Goal: Book appointment/travel/reservation

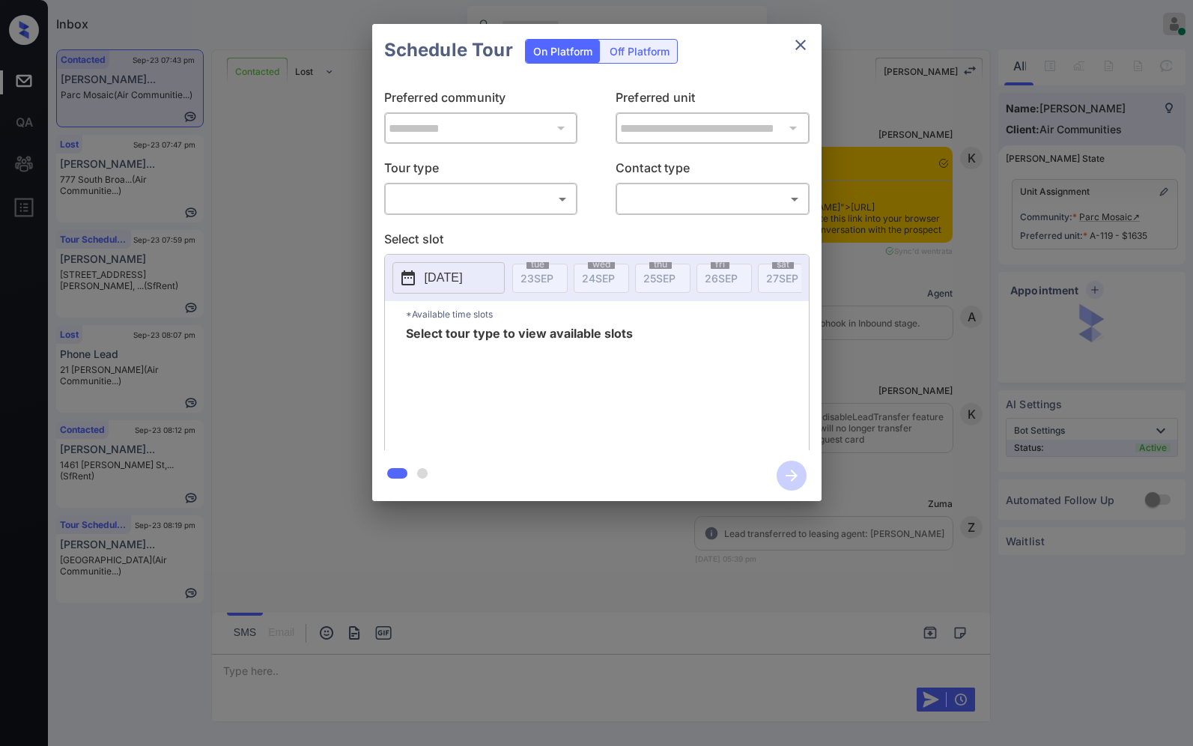
scroll to position [2426, 0]
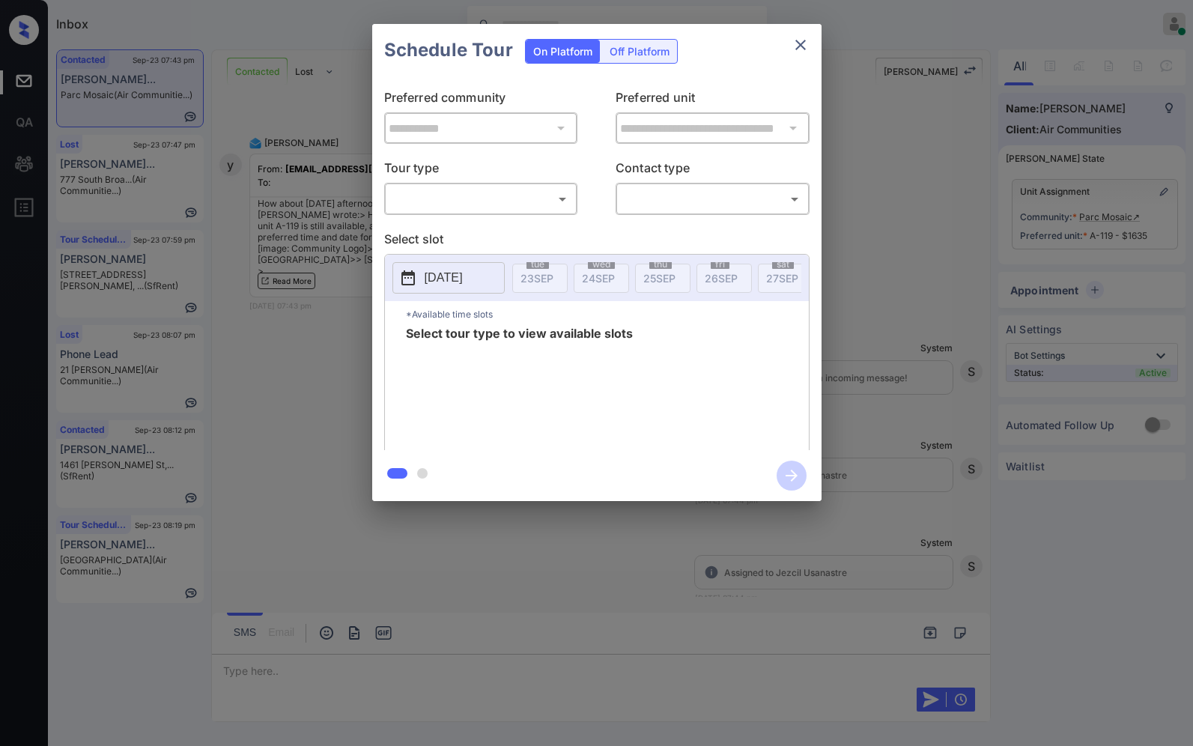
click at [560, 204] on body "Inbox Caroline Dacanay Online Set yourself offline Set yourself on break Profil…" at bounding box center [596, 373] width 1193 height 746
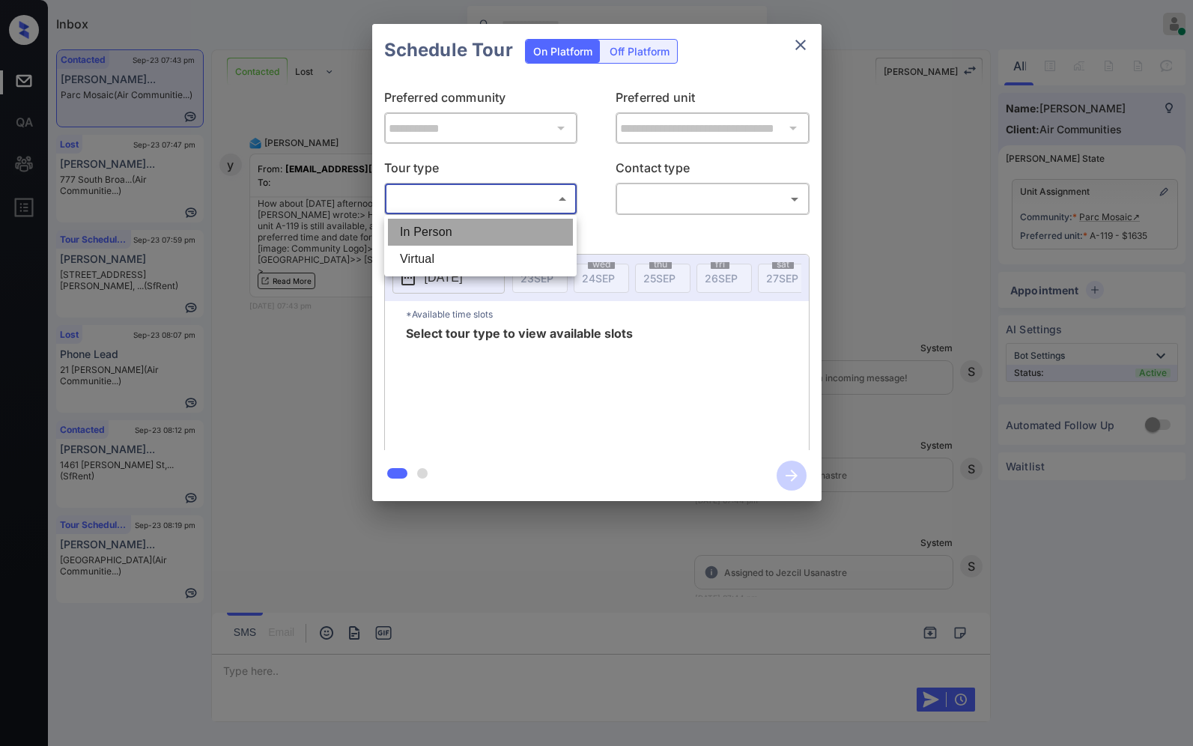
click at [551, 238] on li "In Person" at bounding box center [480, 232] width 185 height 27
type input "********"
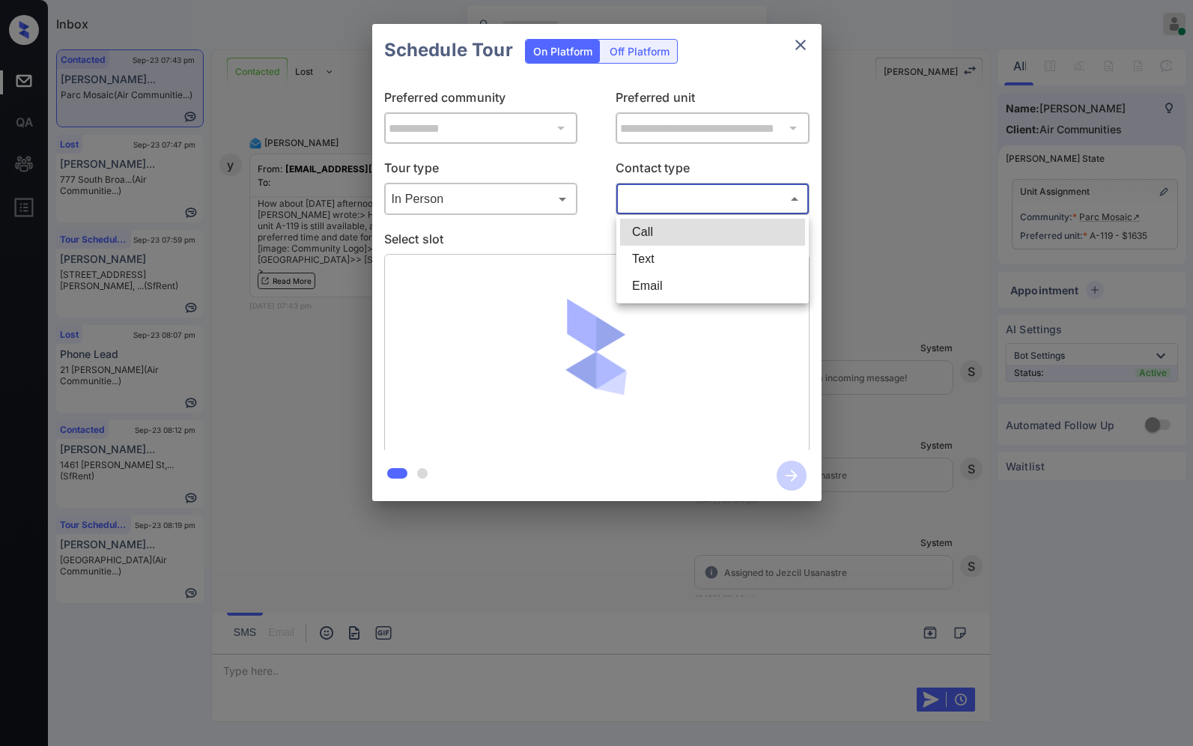
click at [690, 207] on body "Inbox Caroline Dacanay Online Set yourself offline Set yourself on break Profil…" at bounding box center [596, 373] width 1193 height 746
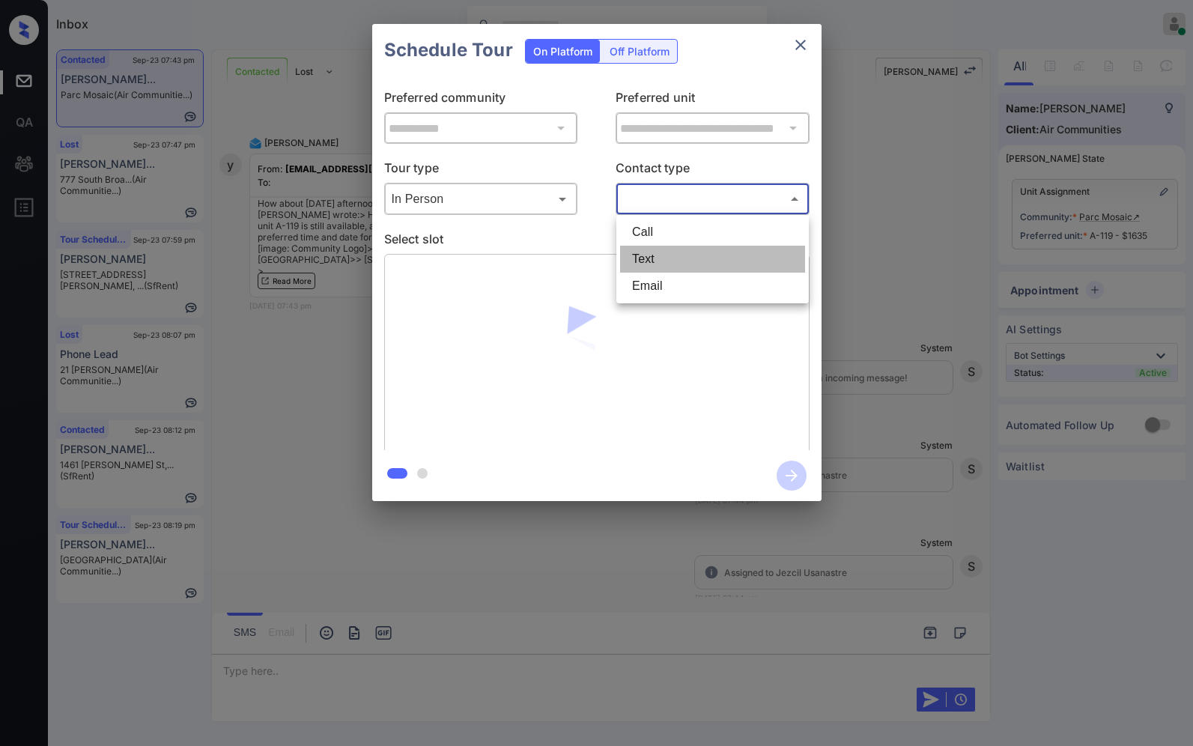
click at [690, 250] on li "Text" at bounding box center [712, 259] width 185 height 27
type input "****"
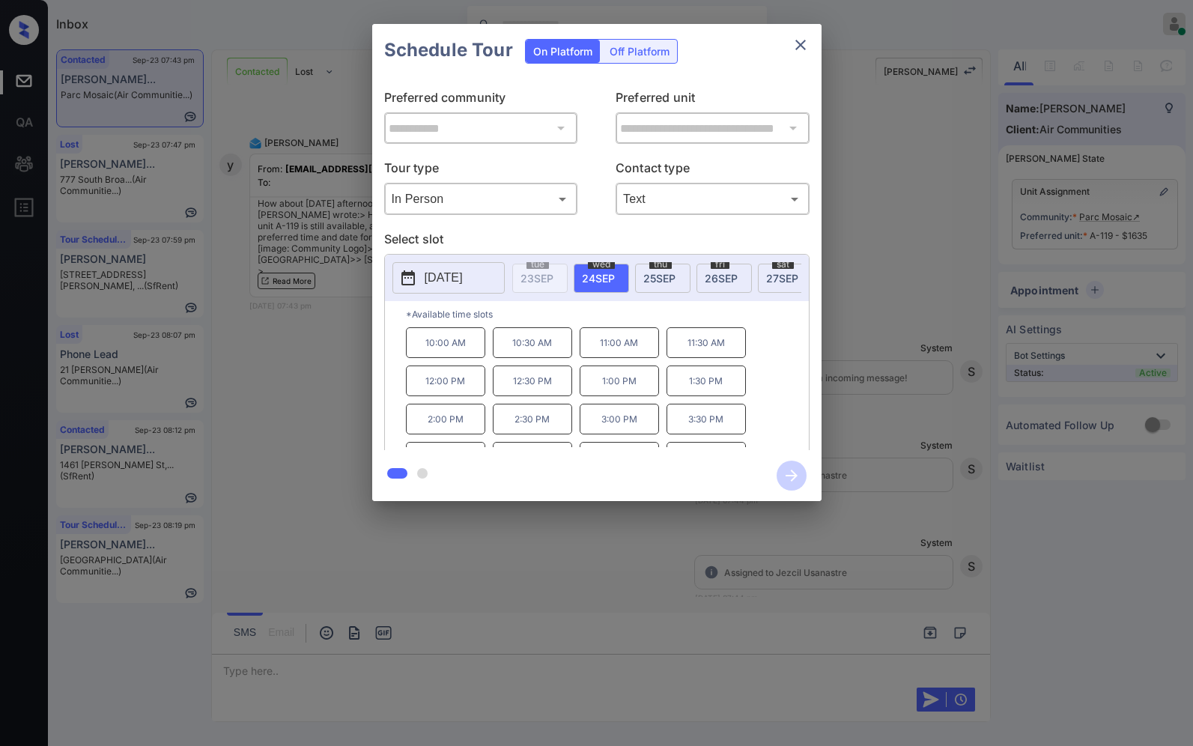
scroll to position [64, 0]
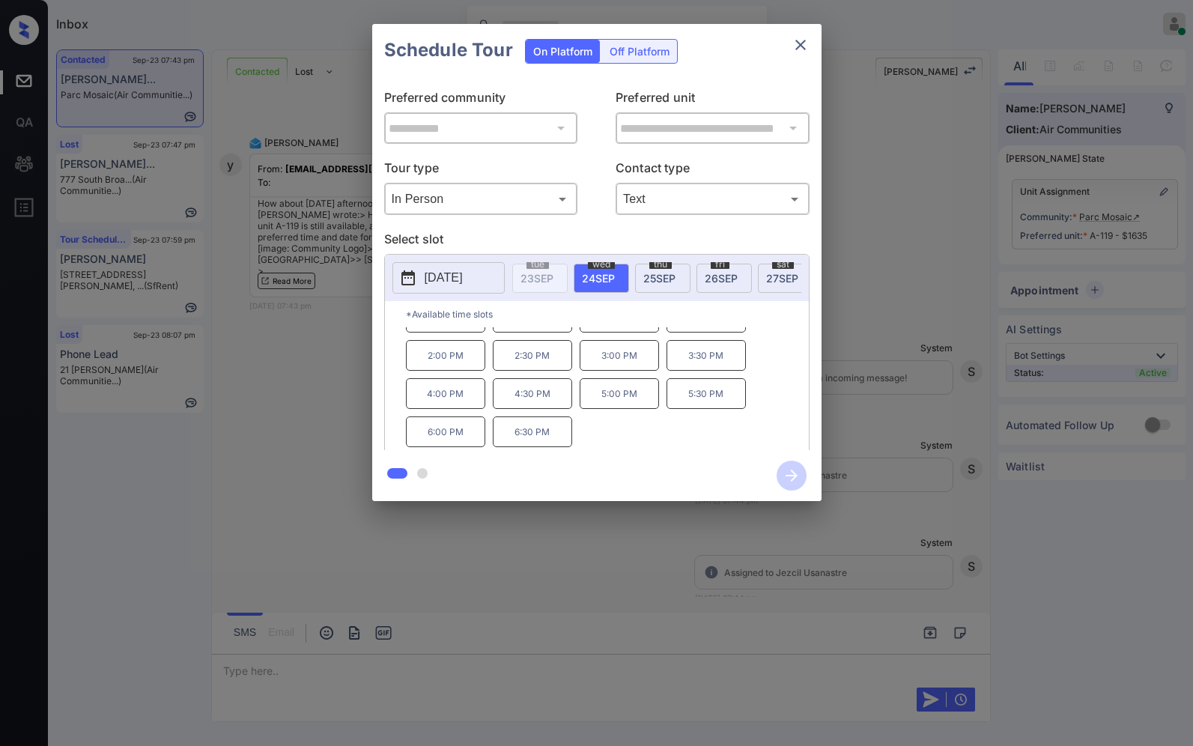
click at [565, 568] on div at bounding box center [596, 373] width 1193 height 746
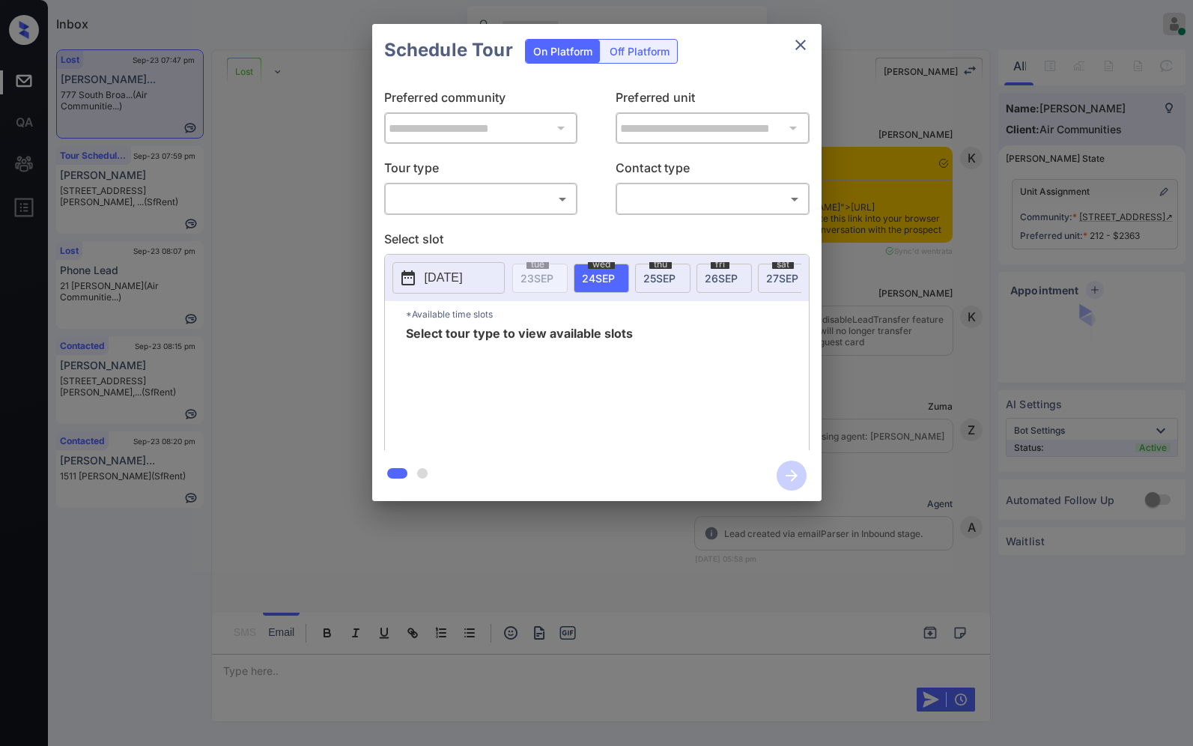
scroll to position [4089, 0]
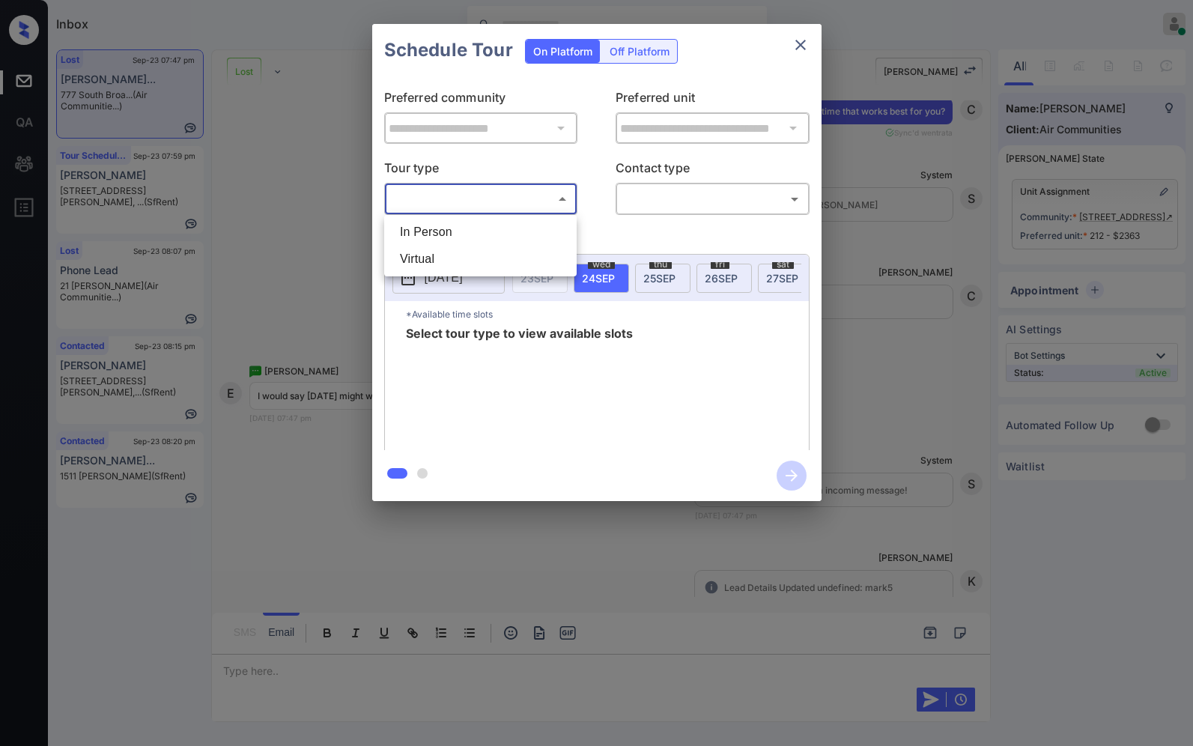
click at [537, 207] on body "Inbox [PERSON_NAME] Online Set yourself offline Set yourself on break Profile S…" at bounding box center [596, 373] width 1193 height 746
click at [529, 237] on li "In Person" at bounding box center [480, 232] width 185 height 27
type input "********"
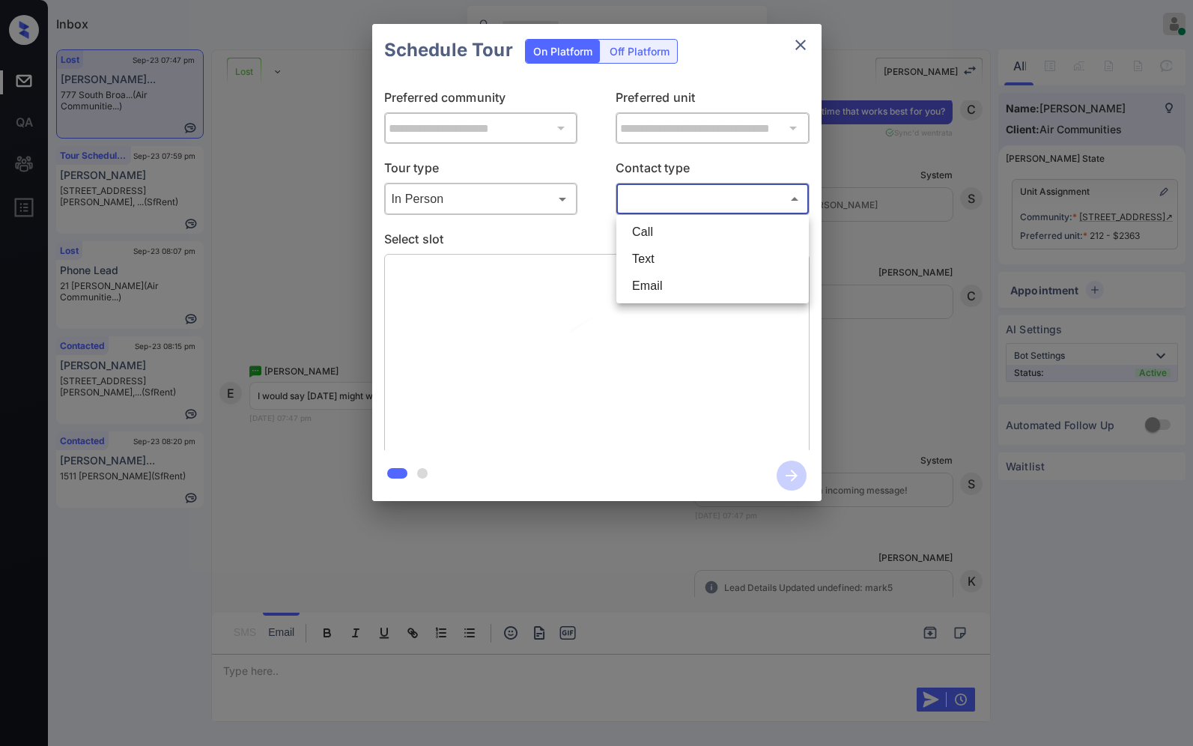
click at [670, 203] on body "Inbox [PERSON_NAME] Online Set yourself offline Set yourself on break Profile S…" at bounding box center [596, 373] width 1193 height 746
click at [671, 255] on li "Text" at bounding box center [712, 259] width 185 height 27
type input "****"
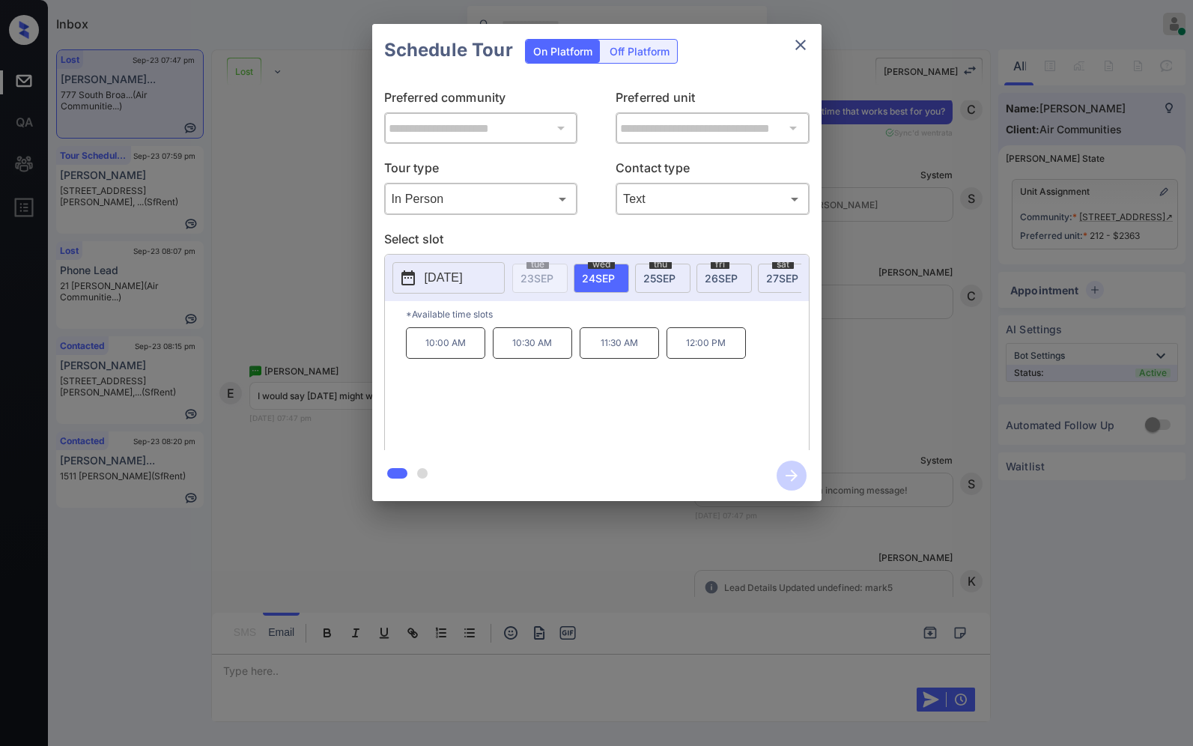
click at [720, 272] on span "[DATE]" at bounding box center [721, 278] width 33 height 13
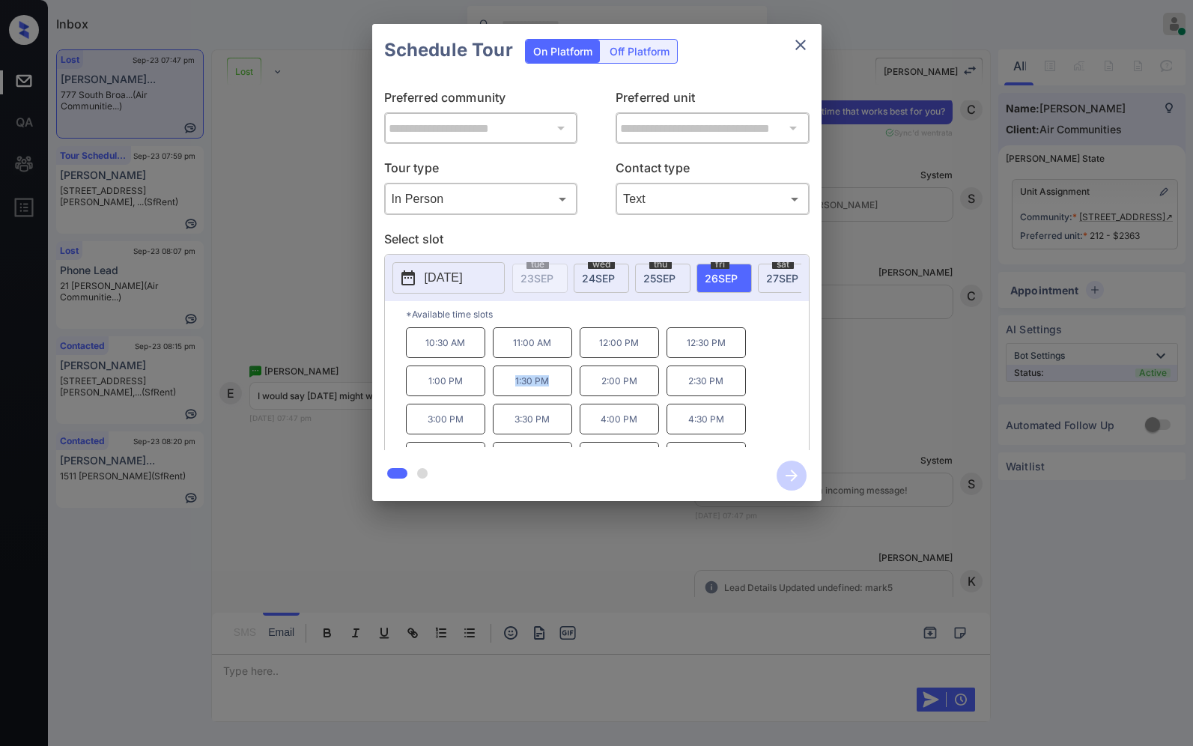
drag, startPoint x: 565, startPoint y: 391, endPoint x: 467, endPoint y: 393, distance: 97.4
click at [467, 393] on div "10:30 AM 11:00 AM 12:00 PM 12:30 PM 1:00 PM 1:30 PM 2:00 PM 2:30 PM 3:00 PM 3:3…" at bounding box center [607, 387] width 403 height 120
copy div "1:30 PM"
click at [488, 569] on div at bounding box center [596, 373] width 1193 height 746
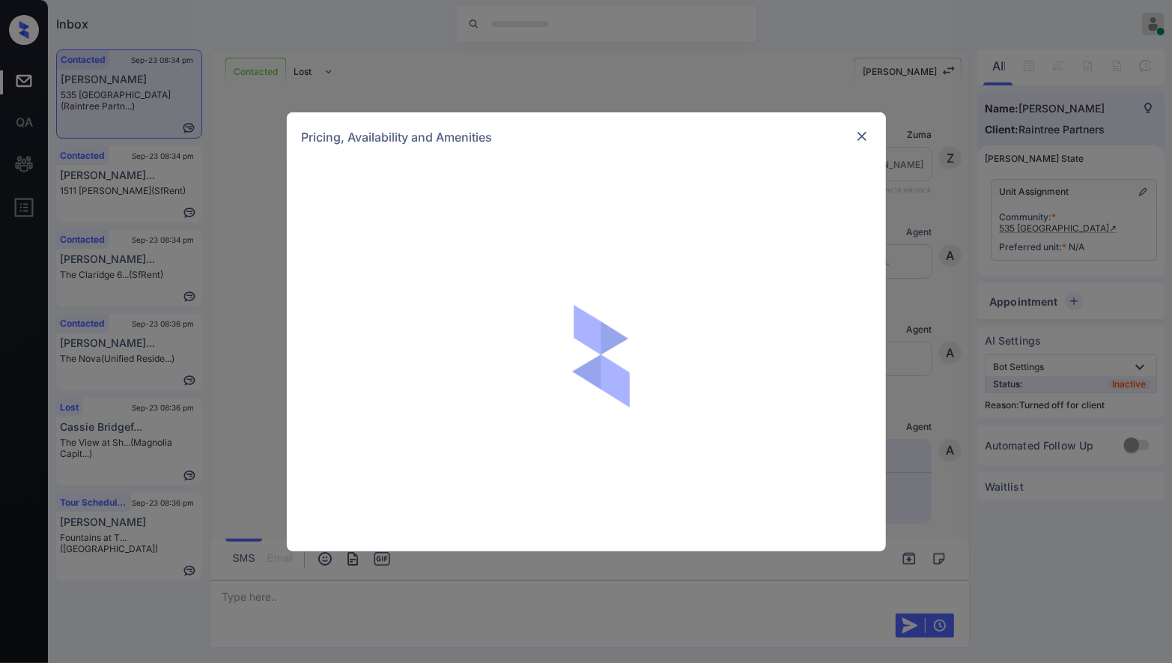
scroll to position [661, 0]
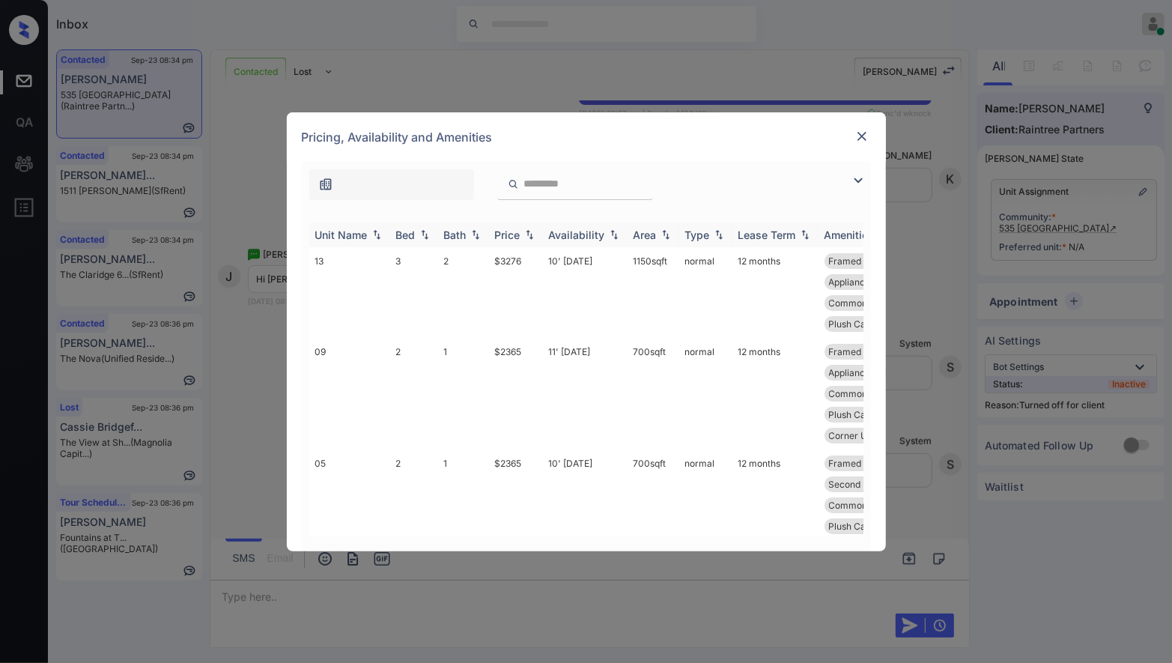
click at [535, 237] on img at bounding box center [529, 234] width 15 height 10
click at [535, 237] on img at bounding box center [529, 234] width 15 height 11
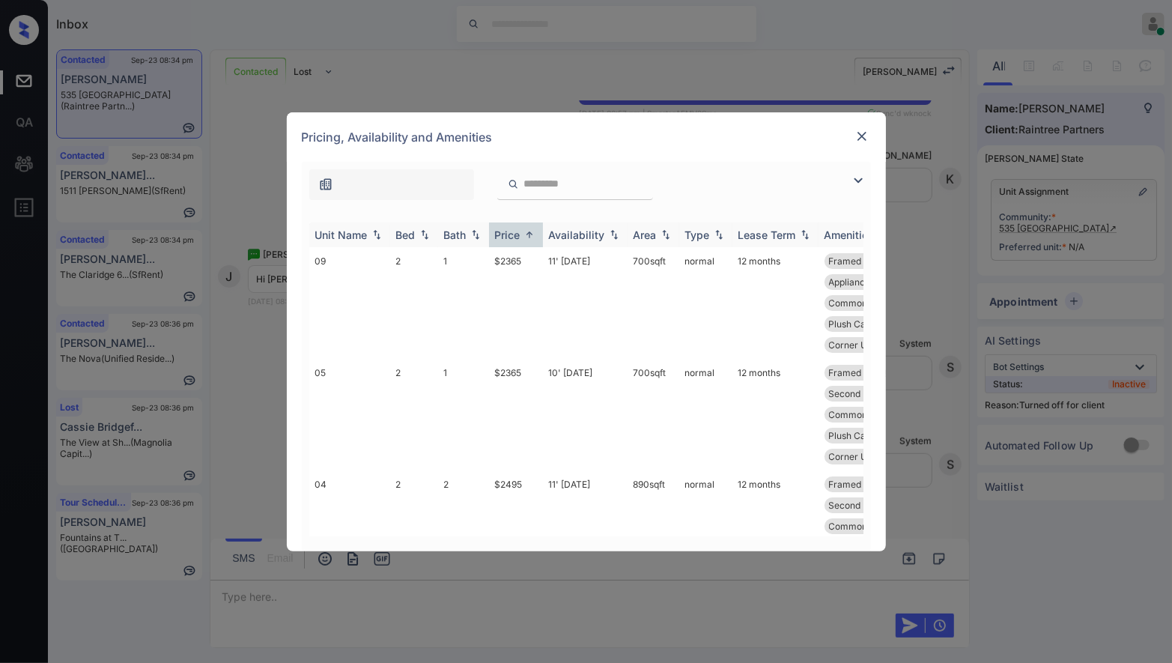
click at [529, 231] on img at bounding box center [529, 234] width 15 height 11
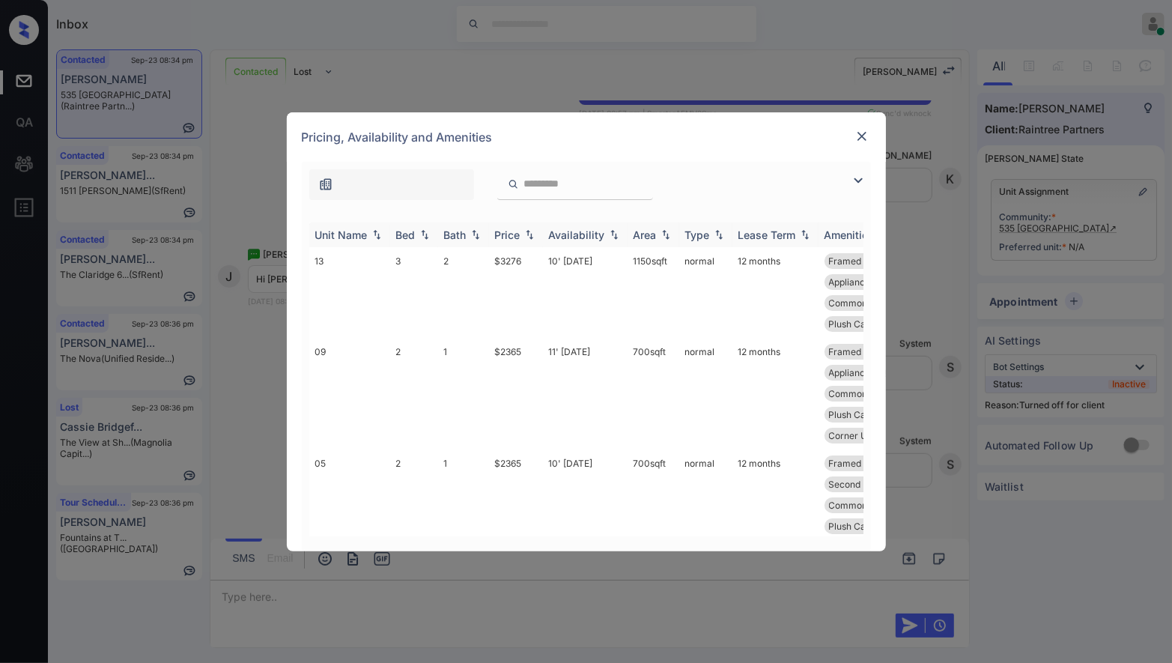
click at [529, 231] on img at bounding box center [529, 234] width 15 height 10
click at [529, 231] on img at bounding box center [529, 234] width 15 height 11
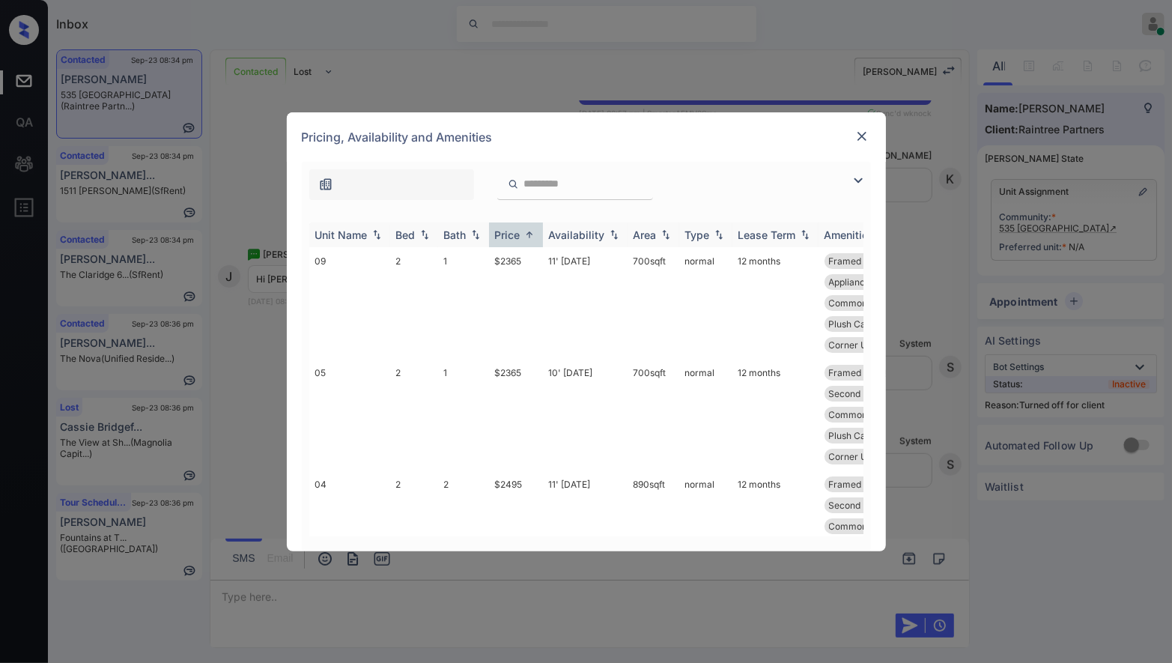
click at [529, 231] on img at bounding box center [529, 234] width 15 height 11
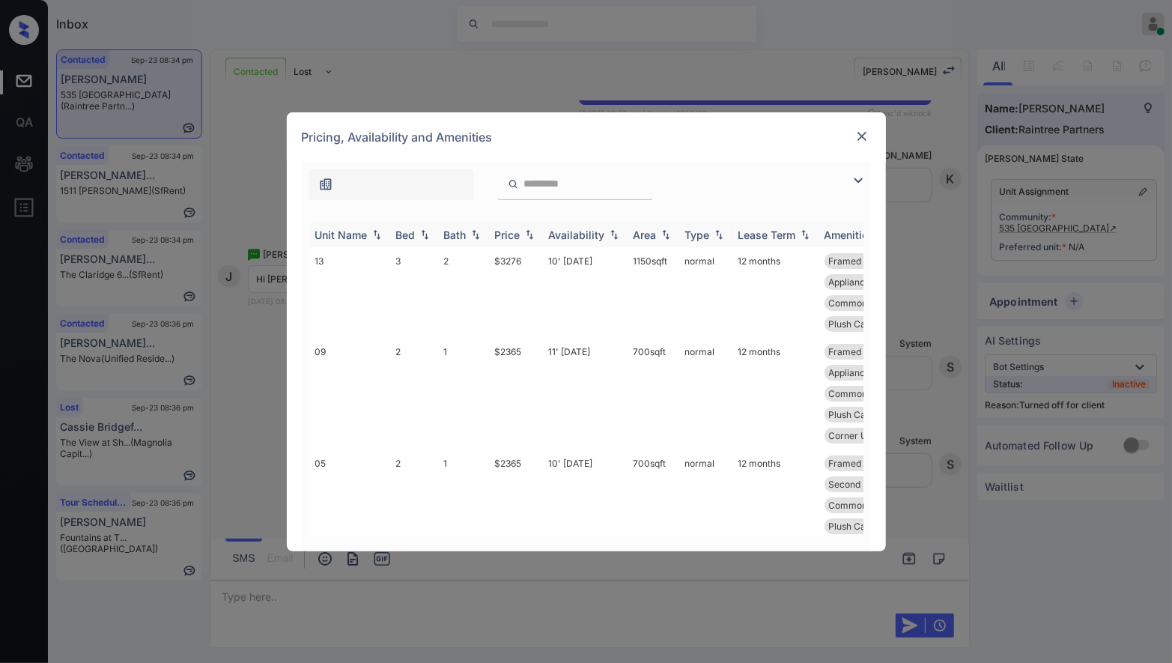
click at [529, 231] on img at bounding box center [529, 234] width 15 height 10
click at [529, 231] on img at bounding box center [529, 234] width 15 height 11
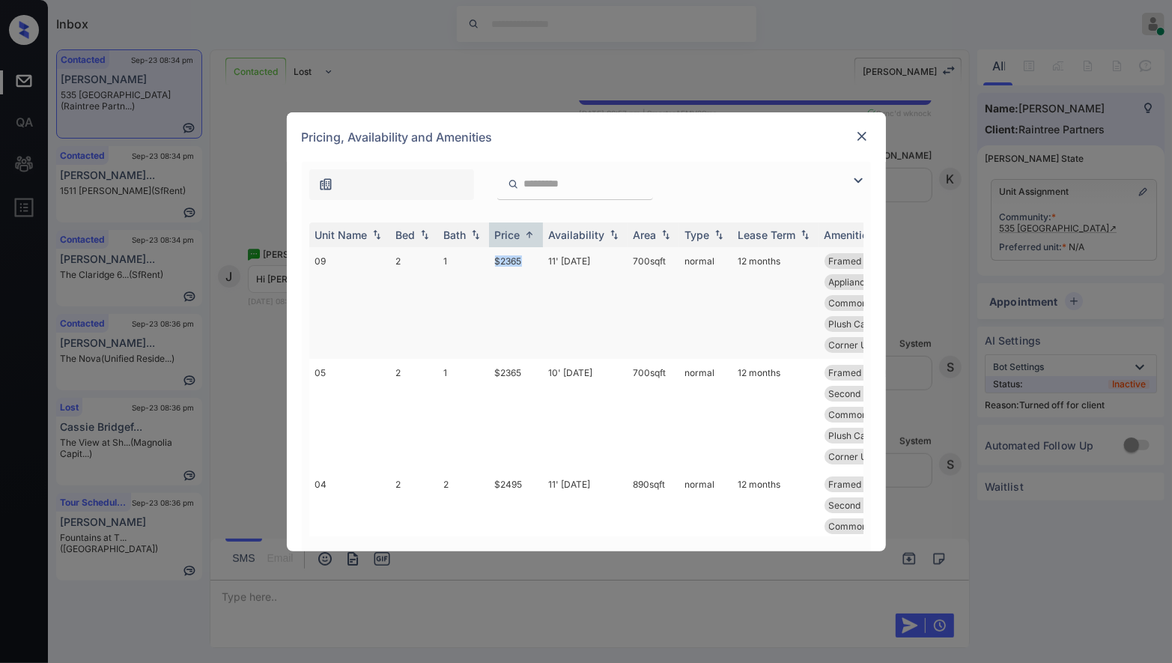
drag, startPoint x: 528, startPoint y: 255, endPoint x: 476, endPoint y: 255, distance: 51.7
click at [476, 255] on tr "09 2 1 $2365 11' Sep 25 700 sqft normal 12 months Framed Bathroom... Mirrored C…" at bounding box center [700, 303] width 783 height 112
copy tr "$2365"
click at [501, 255] on td "$2365" at bounding box center [516, 303] width 54 height 112
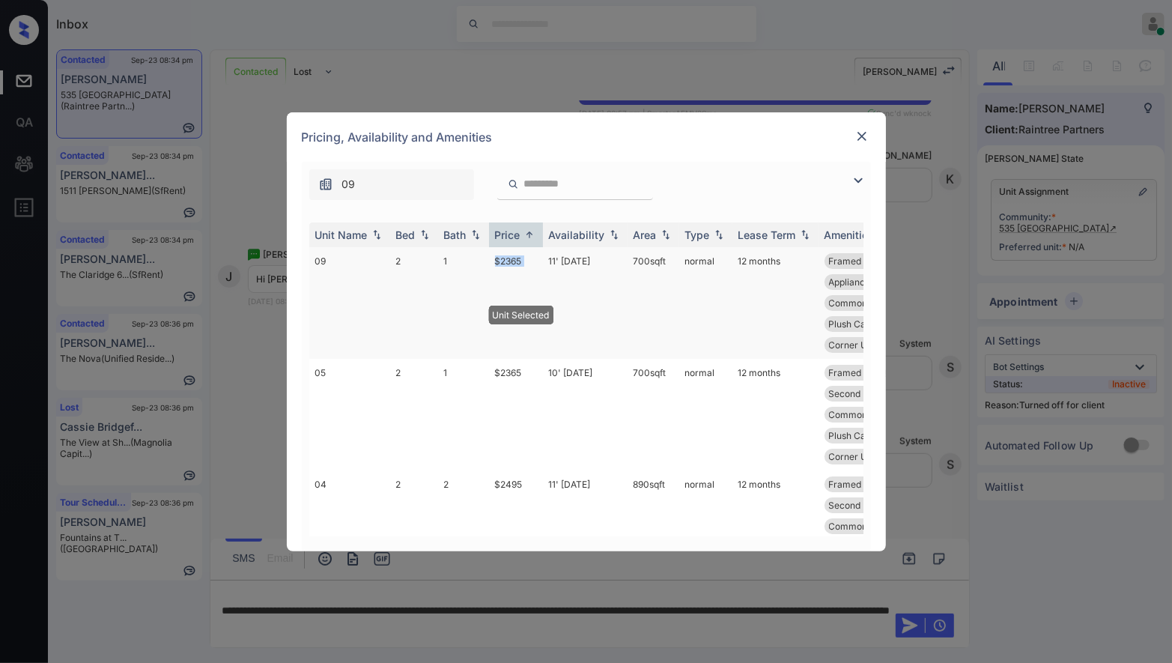
click at [501, 255] on td "$2365" at bounding box center [516, 303] width 54 height 112
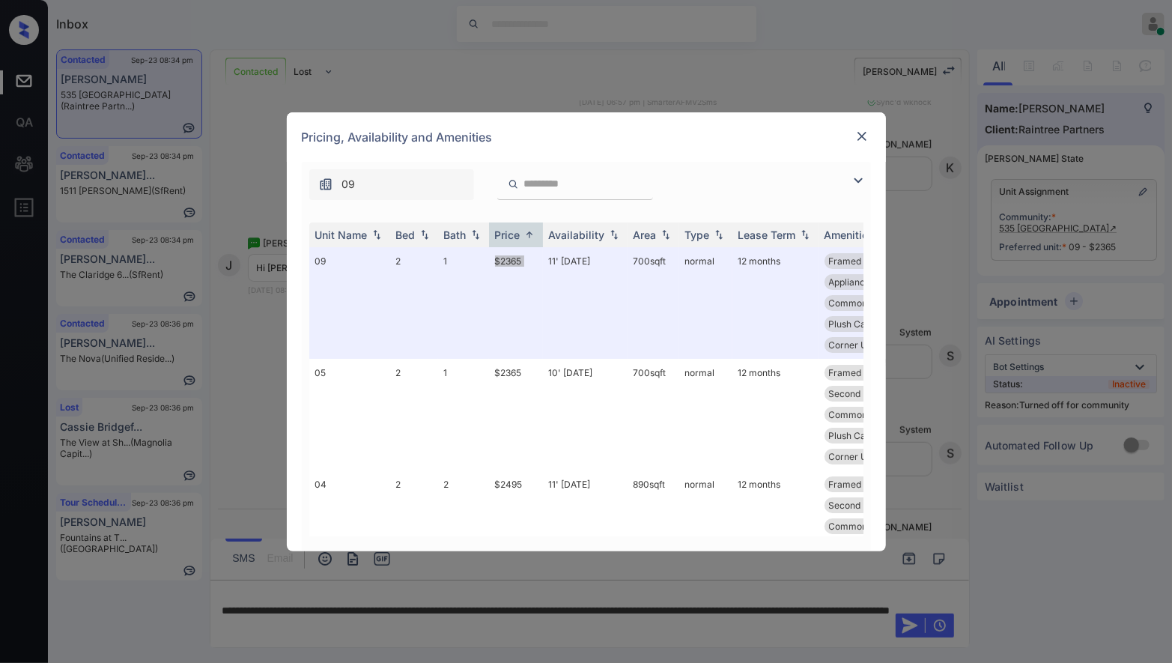
scroll to position [759, 0]
click at [951, 241] on div "**********" at bounding box center [586, 331] width 1172 height 663
click at [863, 132] on img at bounding box center [861, 136] width 15 height 15
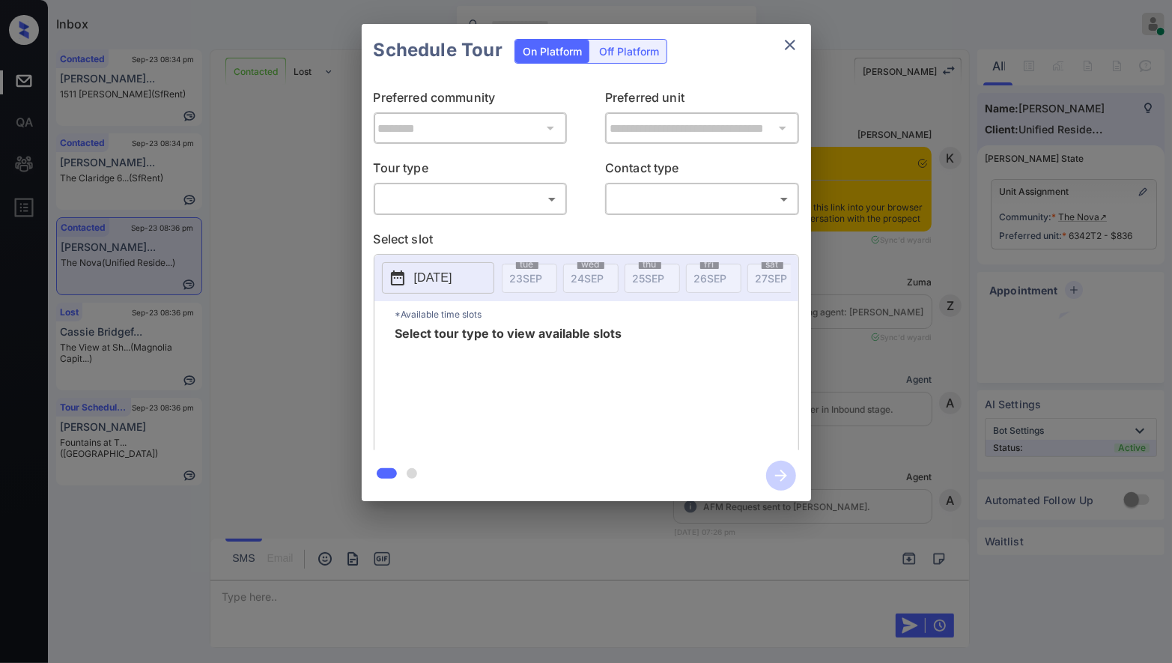
scroll to position [2110, 0]
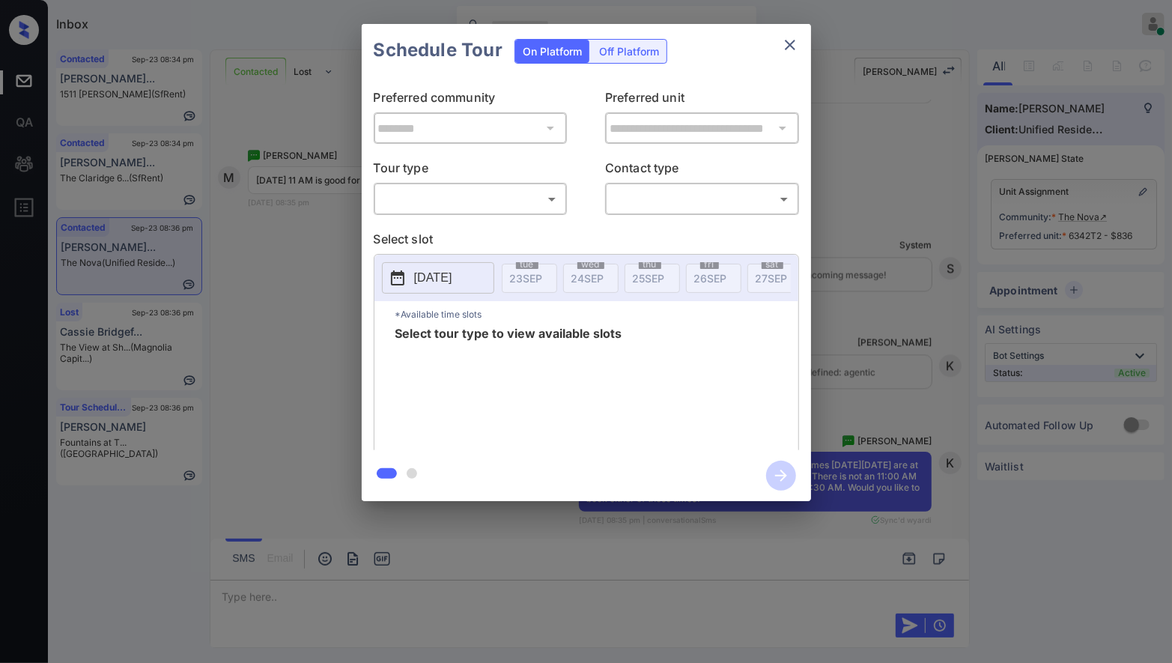
click at [543, 207] on body "Inbox Caroline Dacanay Online Set yourself offline Set yourself on break Profil…" at bounding box center [586, 331] width 1172 height 663
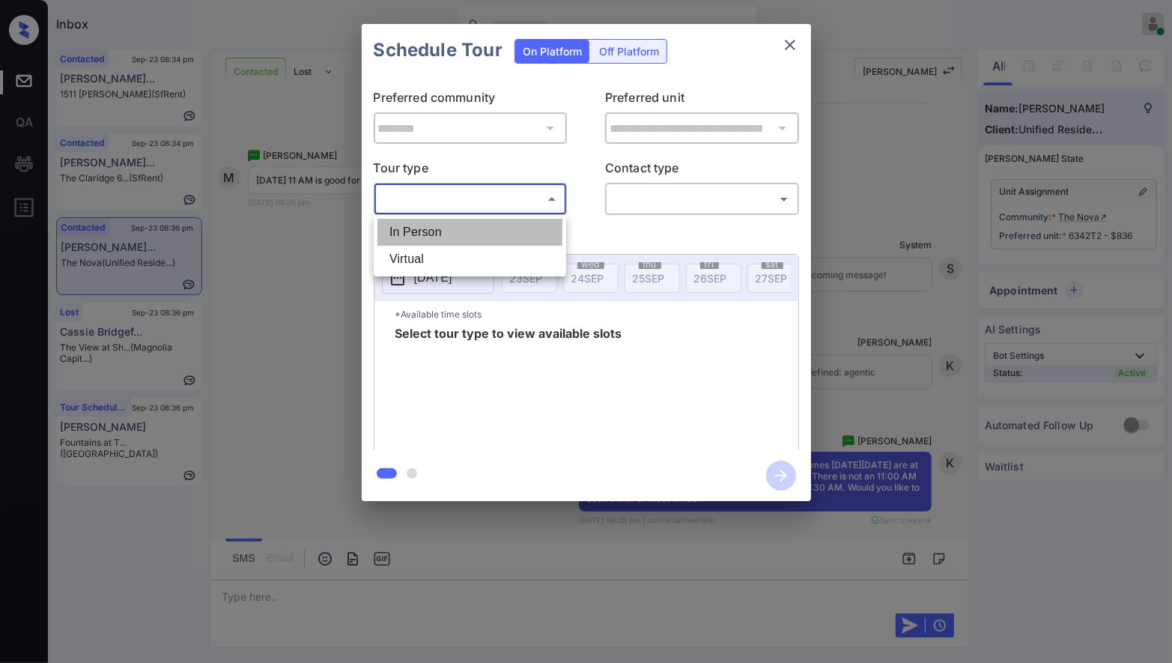
click at [526, 237] on li "In Person" at bounding box center [469, 232] width 185 height 27
type input "********"
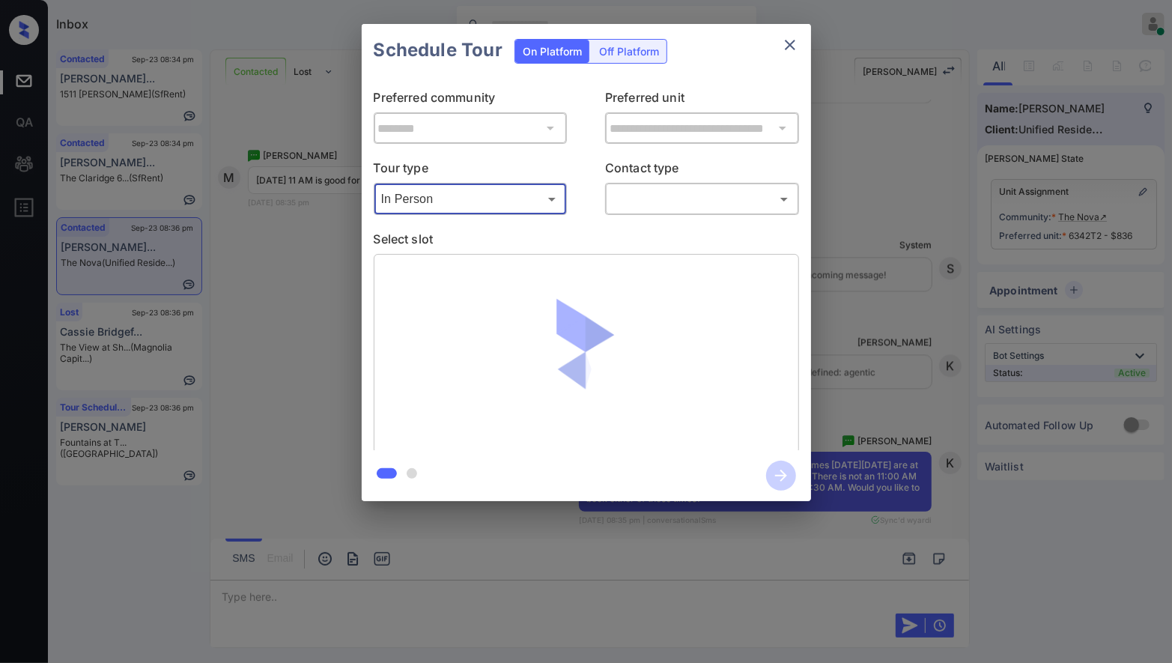
click at [639, 204] on body "Inbox Caroline Dacanay Online Set yourself offline Set yourself on break Profil…" at bounding box center [586, 331] width 1172 height 663
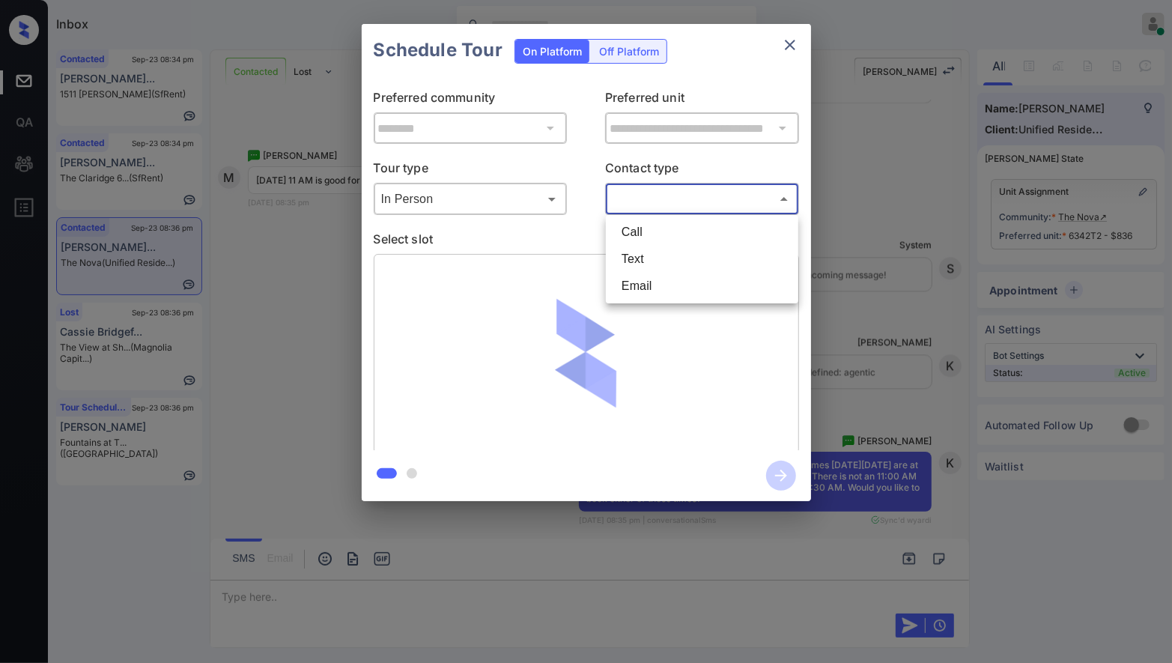
drag, startPoint x: 657, startPoint y: 258, endPoint x: 296, endPoint y: 280, distance: 362.4
click at [651, 260] on li "Text" at bounding box center [702, 259] width 185 height 27
type input "****"
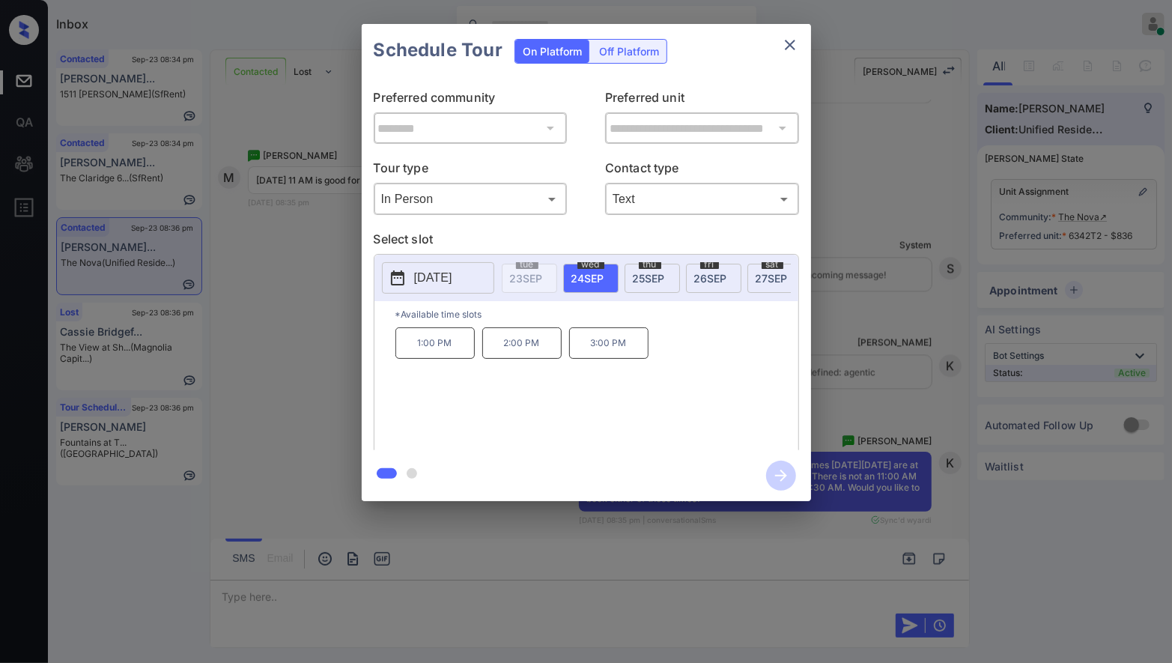
click at [599, 277] on span "24 SEP" at bounding box center [587, 278] width 33 height 13
click at [449, 278] on p "[DATE]" at bounding box center [433, 278] width 38 height 18
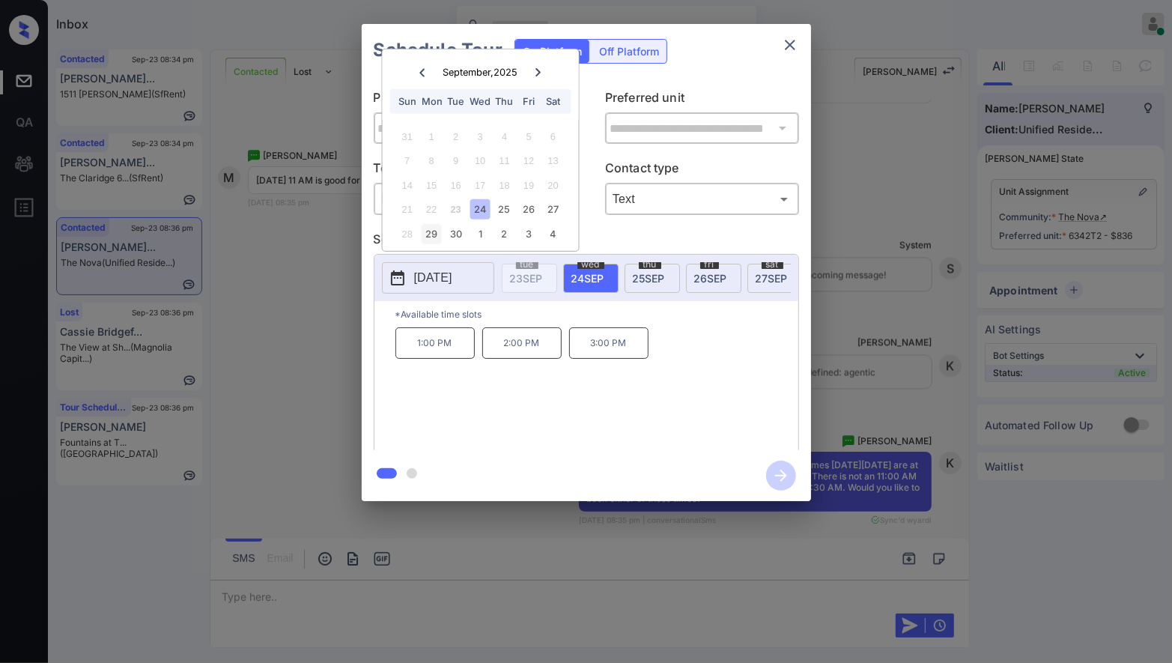
click at [437, 228] on div "29" at bounding box center [432, 234] width 20 height 20
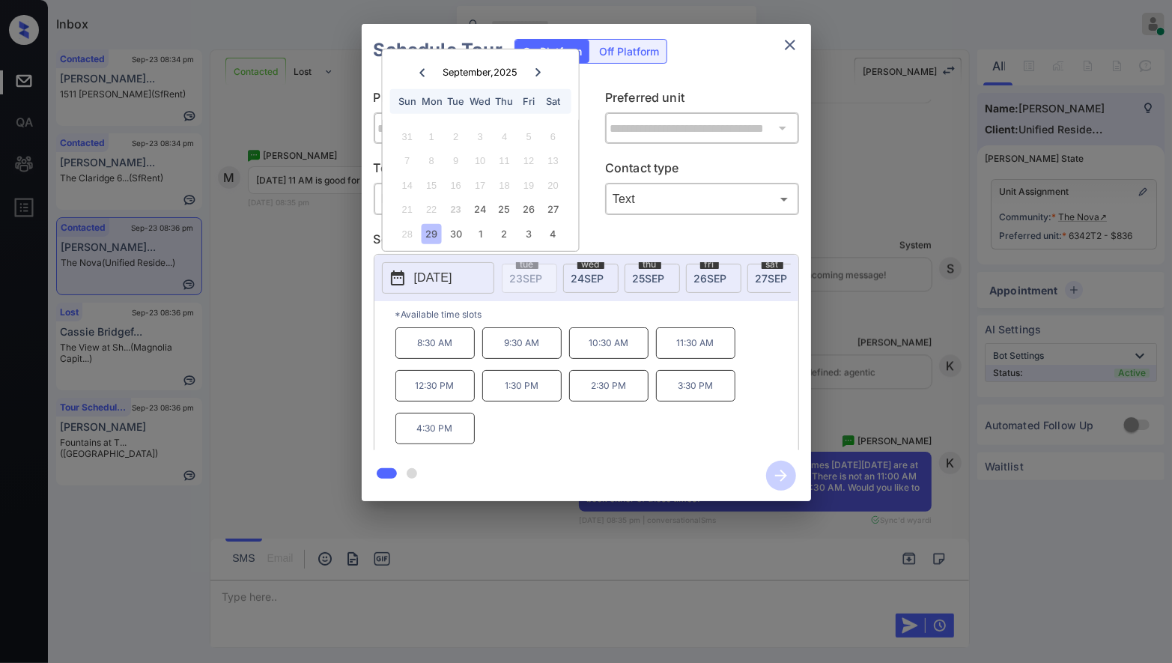
click at [547, 536] on div at bounding box center [586, 331] width 1172 height 663
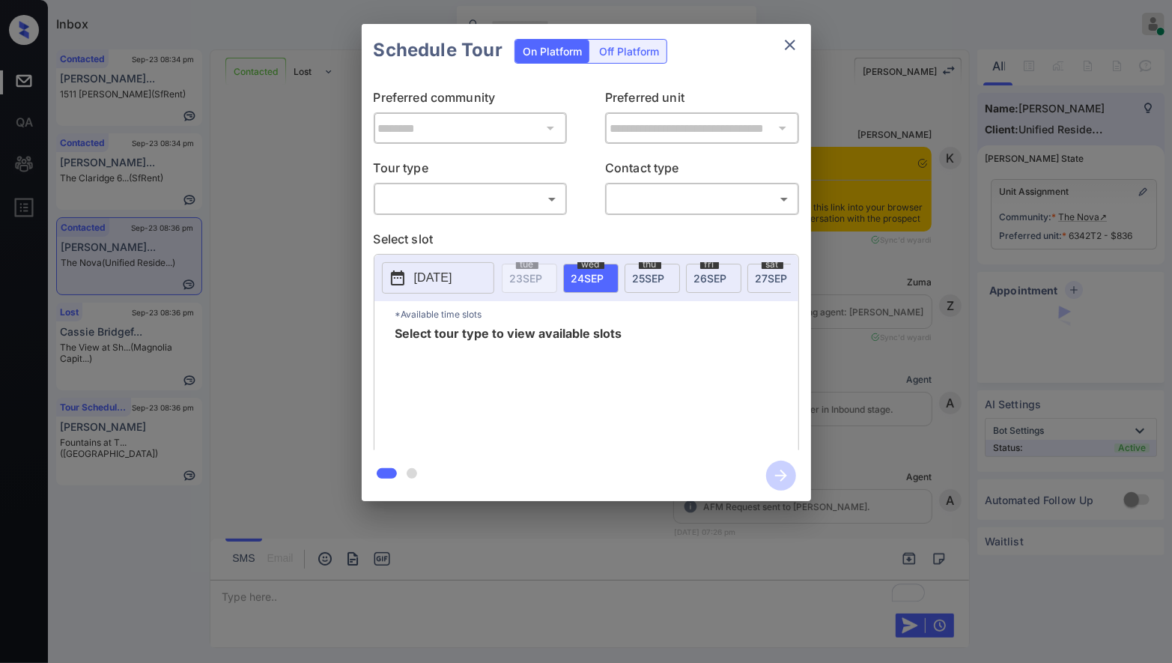
scroll to position [2110, 0]
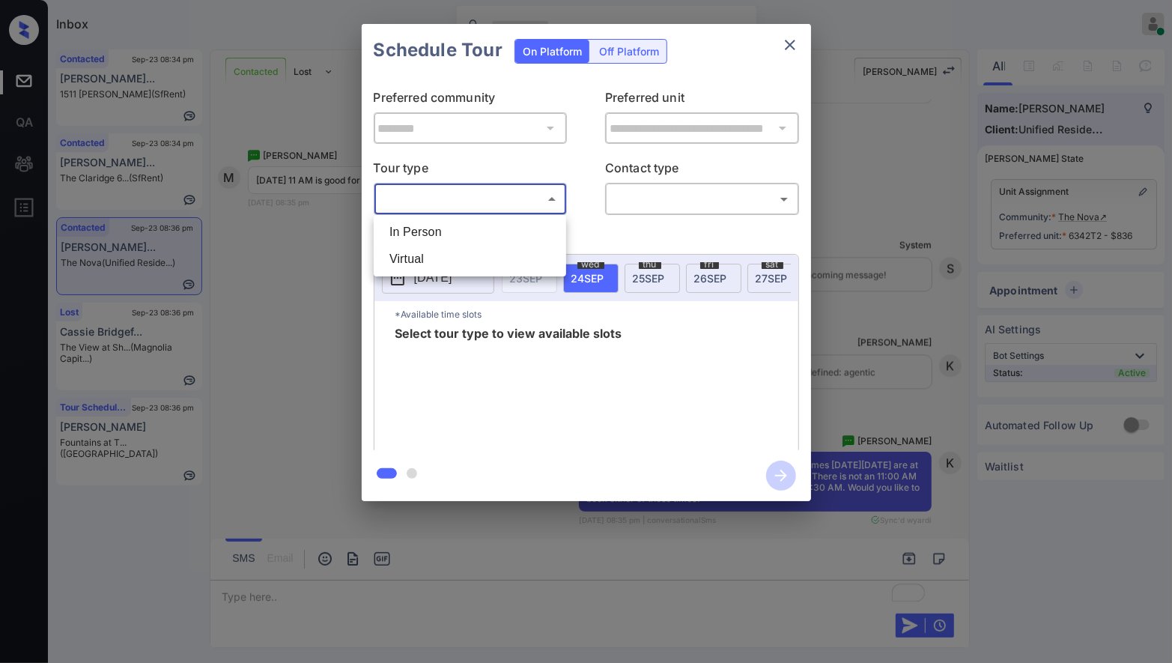
click at [540, 198] on body "Inbox [PERSON_NAME] Online Set yourself offline Set yourself on break Profile S…" at bounding box center [586, 331] width 1172 height 663
drag, startPoint x: 536, startPoint y: 226, endPoint x: 598, endPoint y: 225, distance: 61.4
click at [536, 228] on li "In Person" at bounding box center [469, 232] width 185 height 27
type input "********"
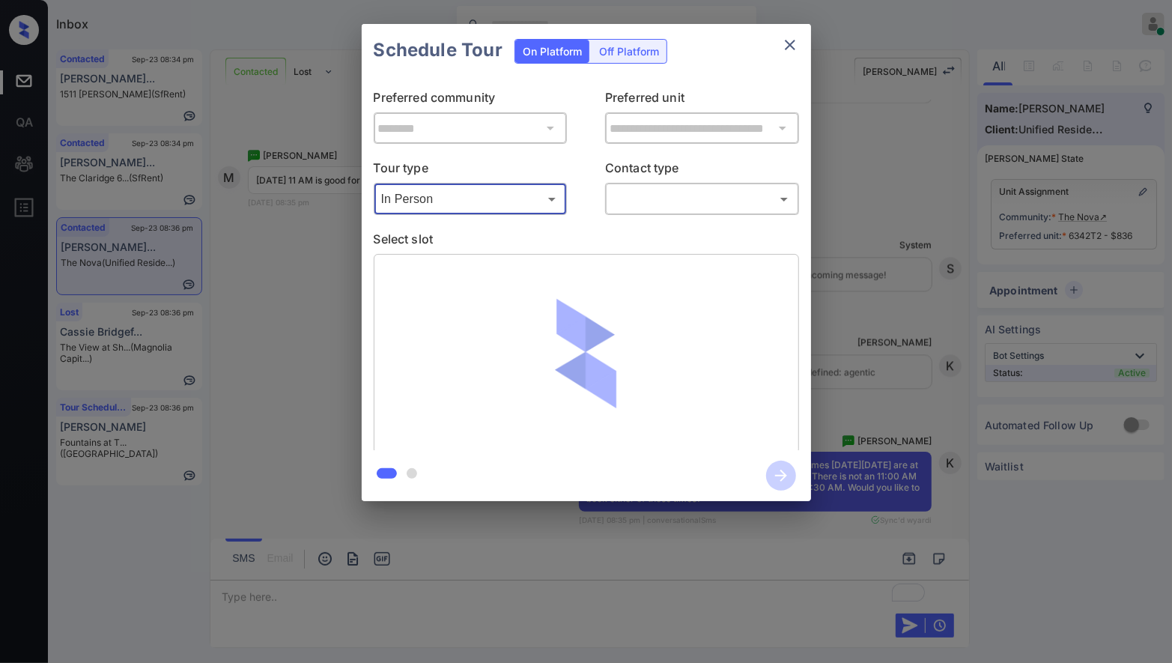
click at [676, 188] on body "Inbox Caroline Dacanay Online Set yourself offline Set yourself on break Profil…" at bounding box center [586, 331] width 1172 height 663
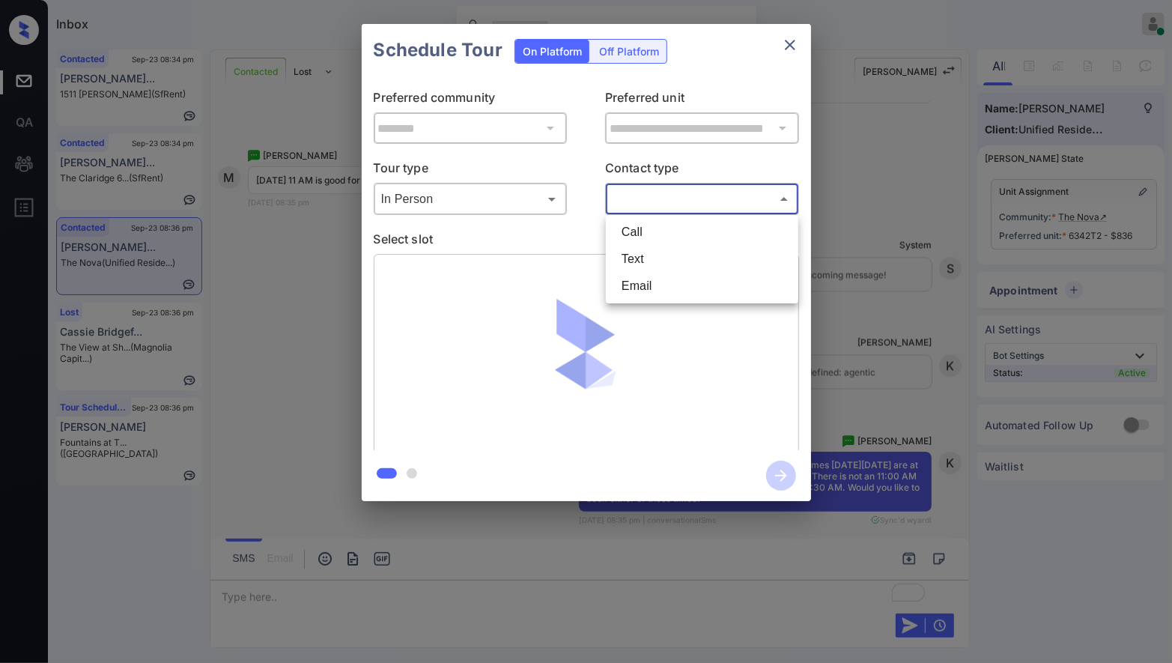
click at [655, 263] on li "Text" at bounding box center [702, 259] width 185 height 27
type input "****"
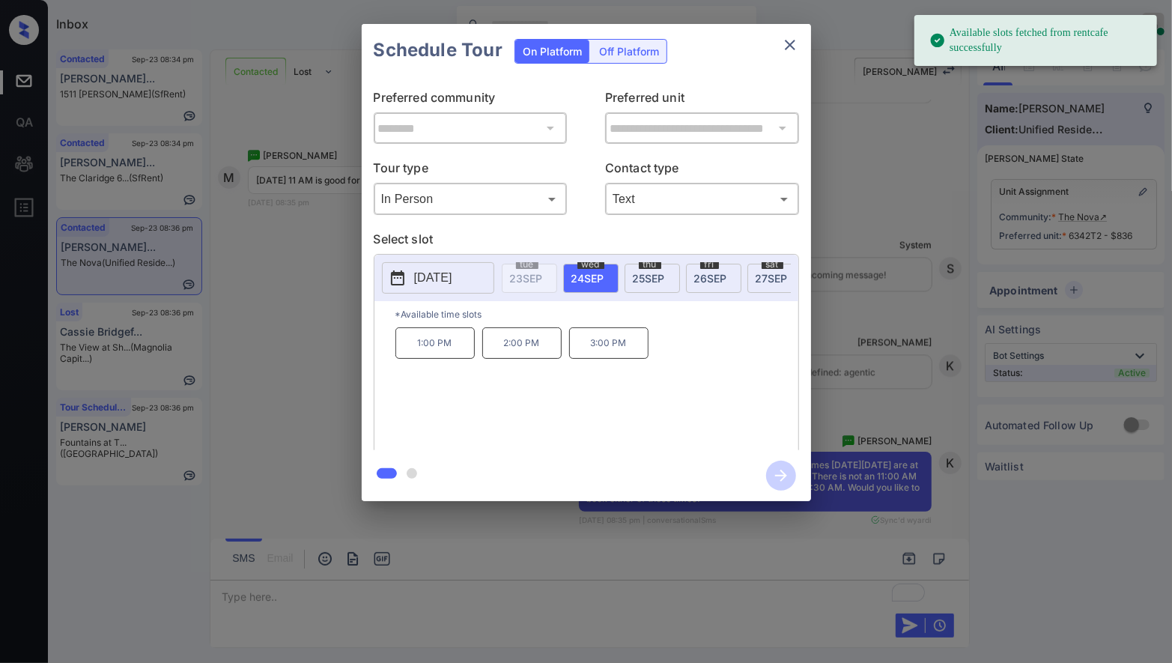
click at [483, 279] on button "2025-09-24" at bounding box center [438, 277] width 112 height 31
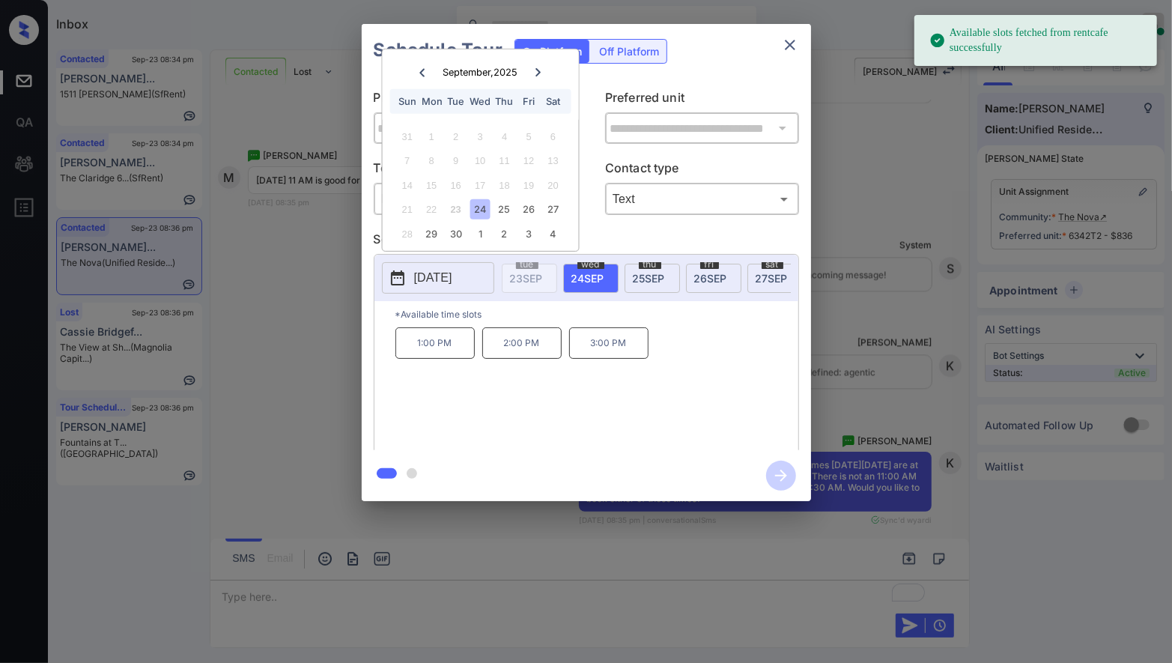
click at [438, 215] on div "22" at bounding box center [432, 209] width 20 height 20
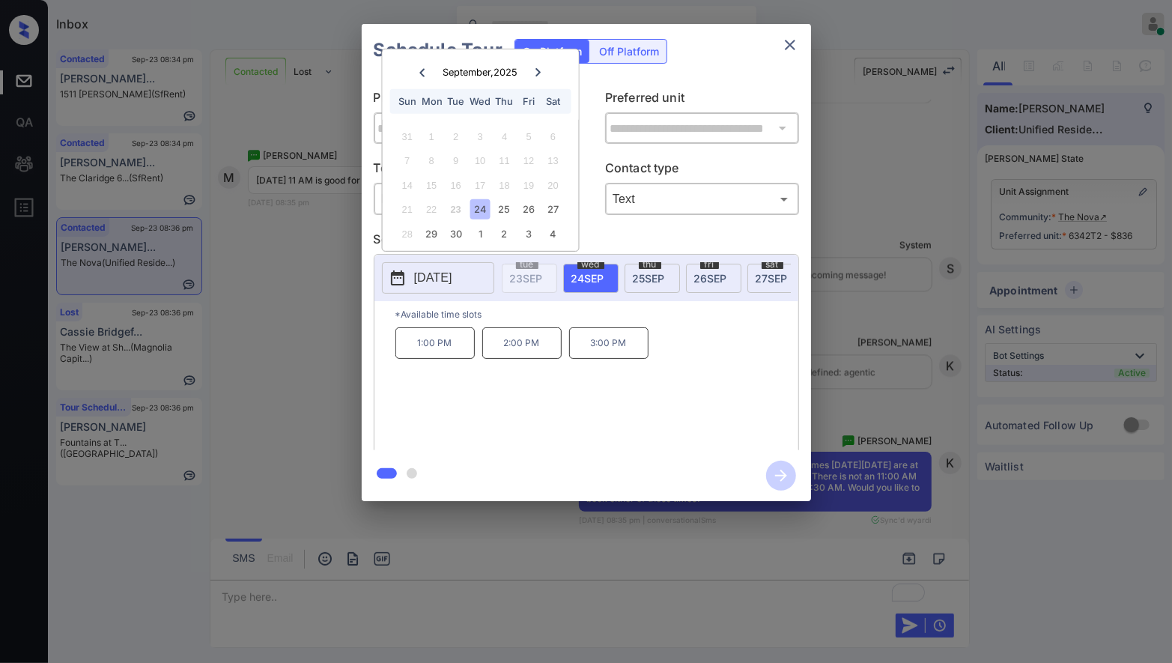
click at [436, 224] on div "29" at bounding box center [432, 234] width 20 height 20
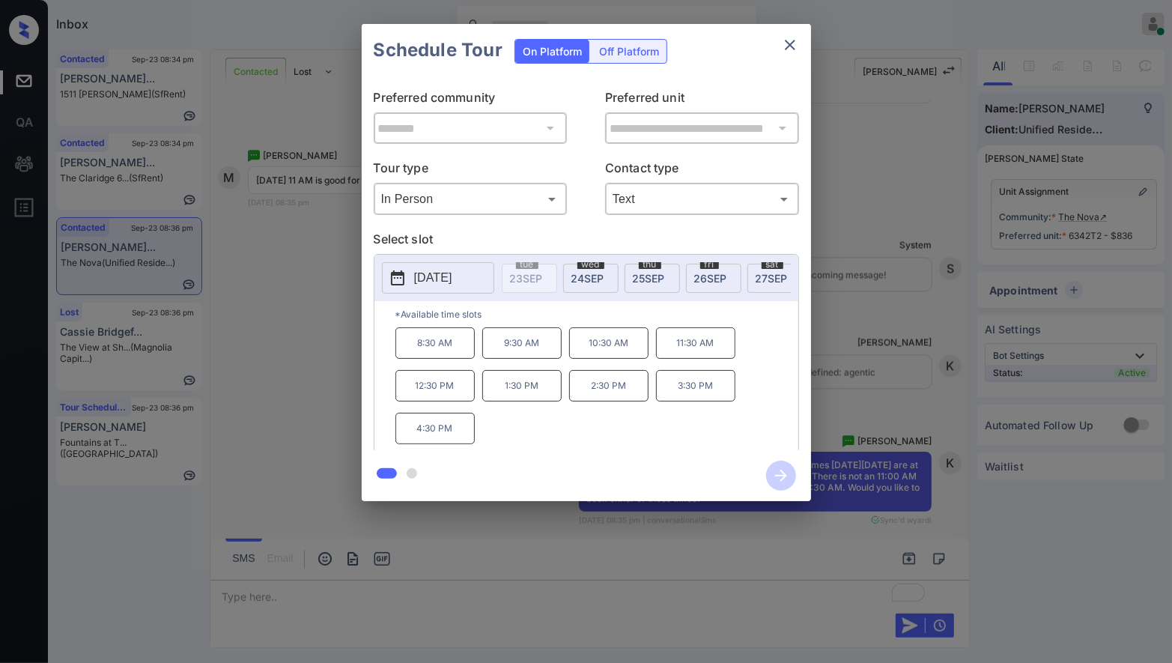
click at [732, 359] on p "11:30 AM" at bounding box center [695, 342] width 79 height 31
click at [777, 485] on icon "button" at bounding box center [781, 476] width 30 height 30
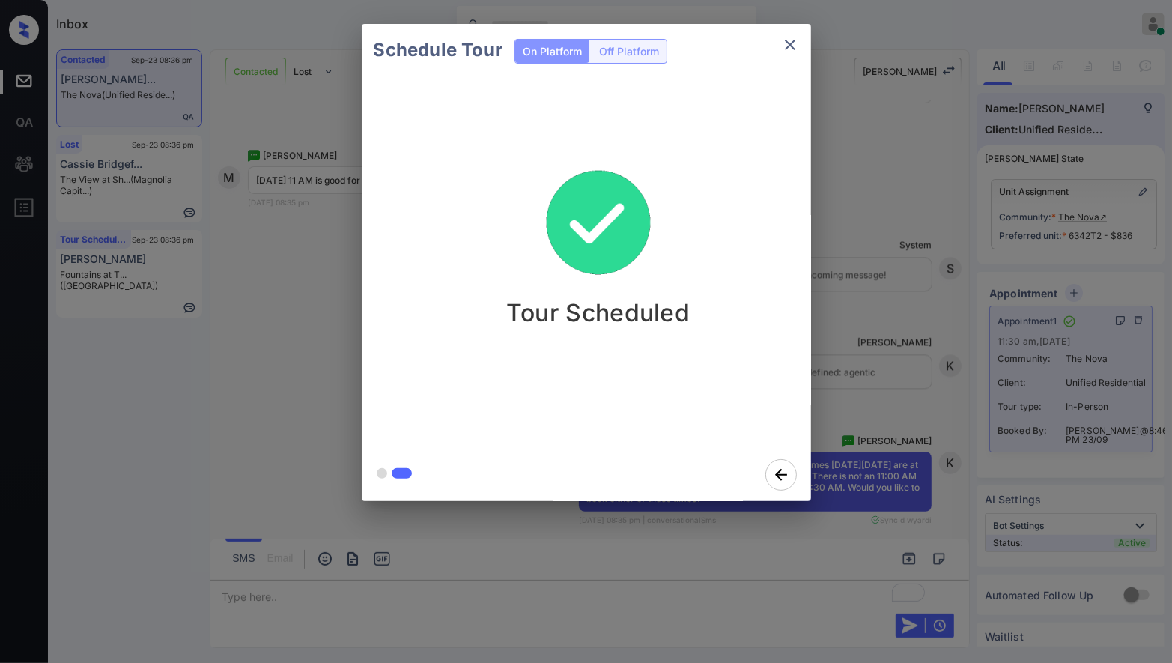
click at [940, 332] on div "Schedule Tour On Platform Off Platform Tour Scheduled" at bounding box center [586, 262] width 1172 height 525
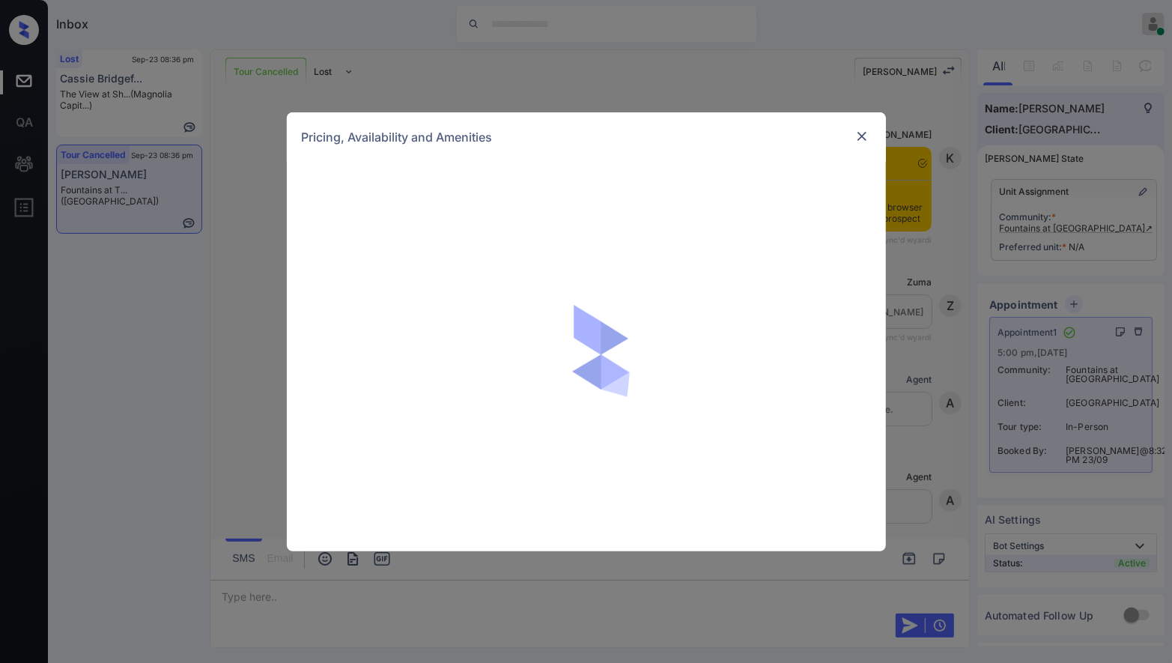
scroll to position [3863, 0]
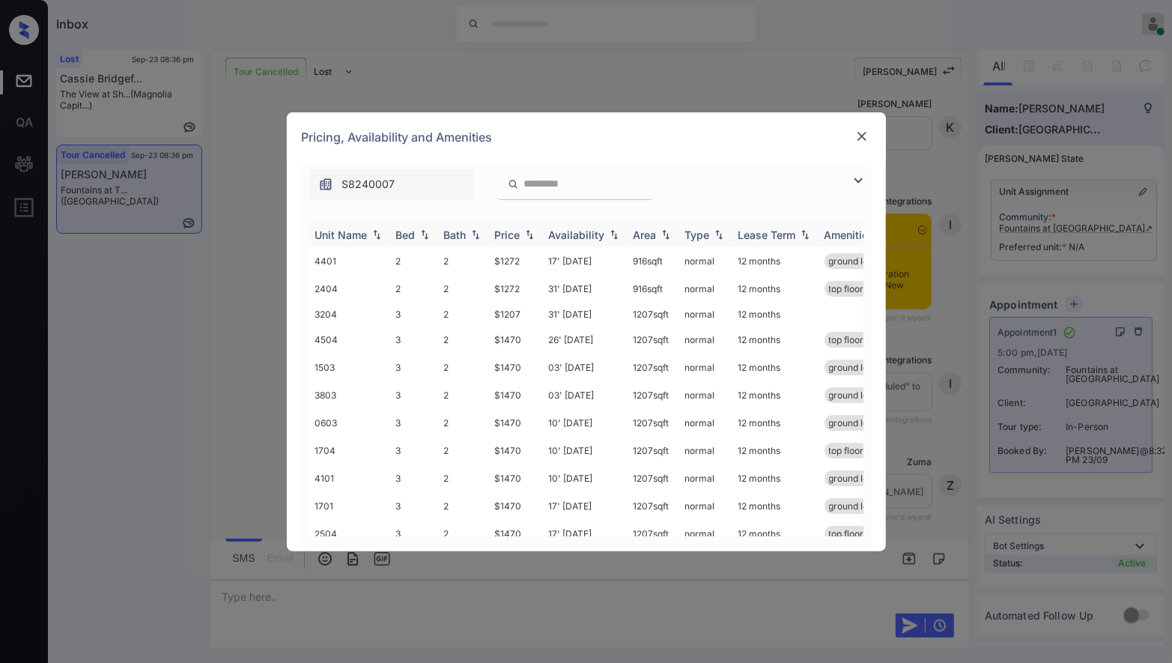
click at [531, 232] on img at bounding box center [529, 234] width 15 height 10
drag, startPoint x: 526, startPoint y: 257, endPoint x: 479, endPoint y: 256, distance: 47.2
click at [479, 256] on tr "3204 3 2 $1207 31' [DATE] sqft normal 12 months" at bounding box center [700, 258] width 783 height 23
click at [523, 238] on img at bounding box center [529, 234] width 15 height 11
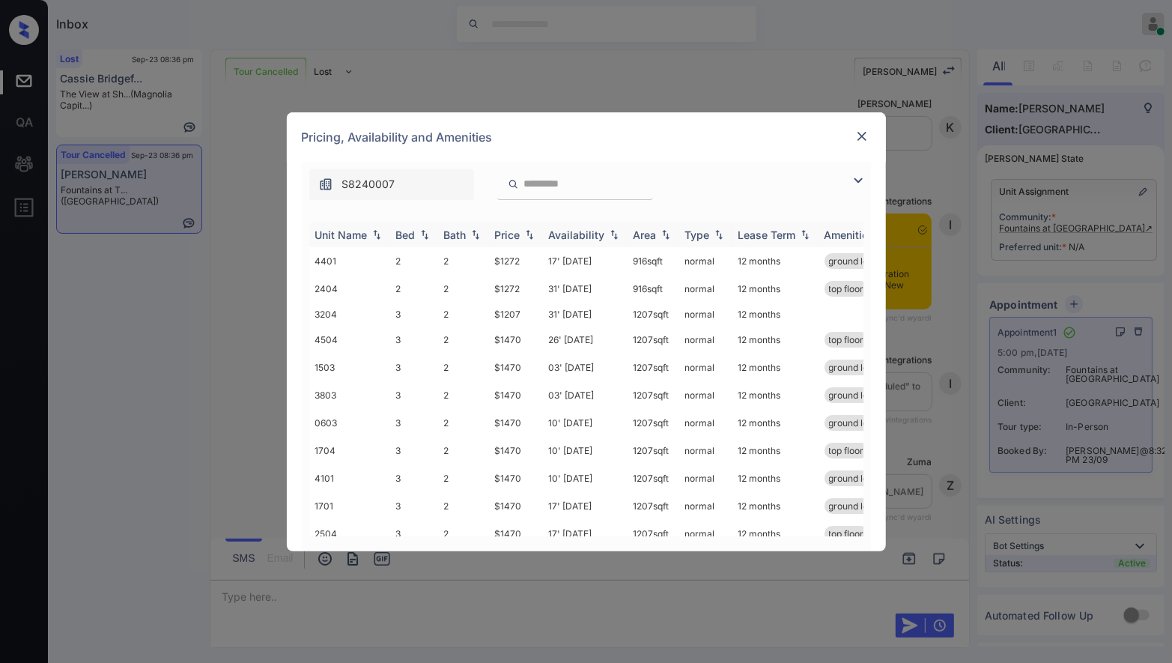
click at [526, 237] on img at bounding box center [529, 234] width 15 height 10
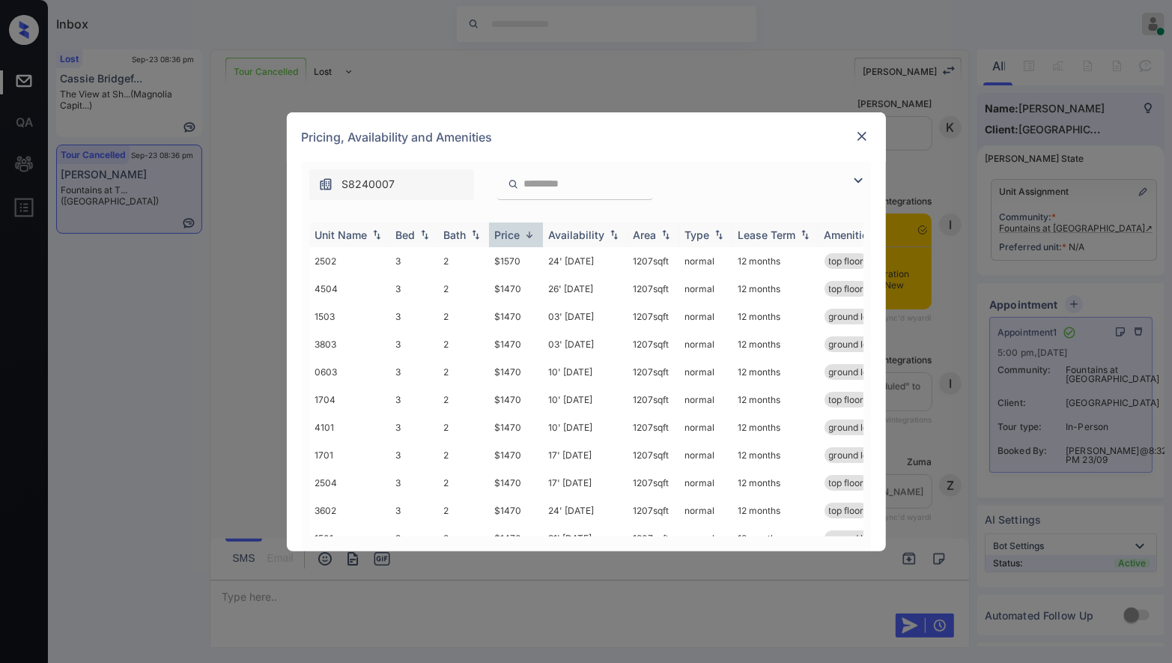
click at [526, 237] on img at bounding box center [529, 234] width 15 height 11
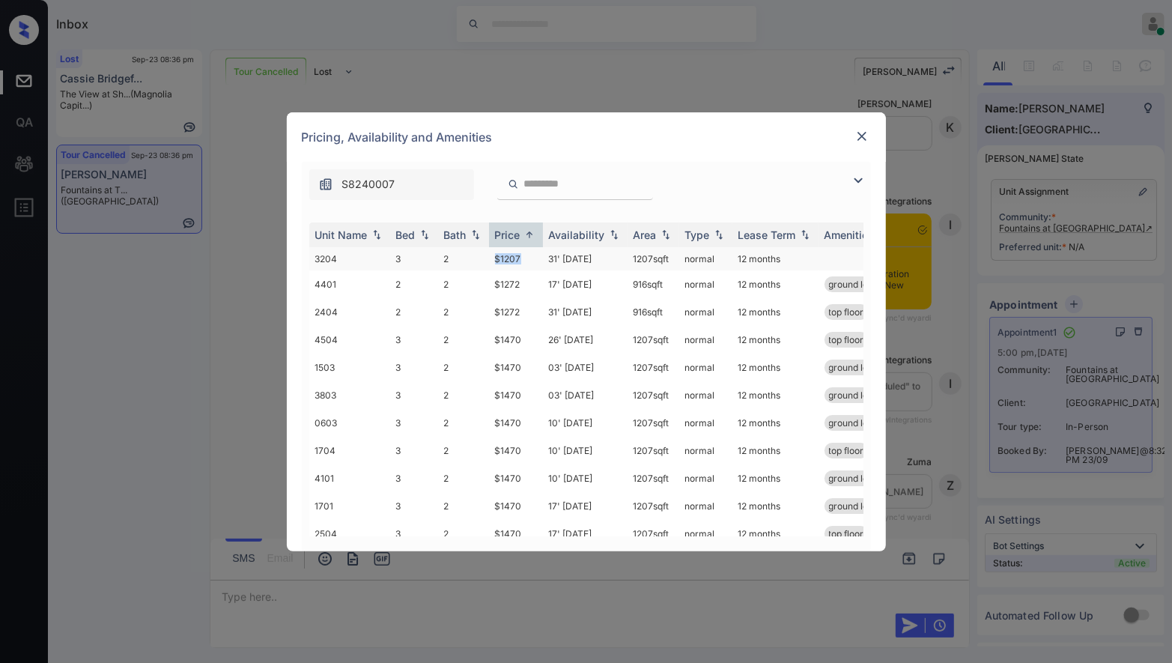
drag, startPoint x: 526, startPoint y: 264, endPoint x: 467, endPoint y: 253, distance: 60.2
click at [467, 254] on tr "3204 3 2 $1207 31' [DATE] sqft normal 12 months" at bounding box center [700, 258] width 783 height 23
copy tr "$1207"
click at [520, 260] on td "$1207" at bounding box center [516, 258] width 54 height 23
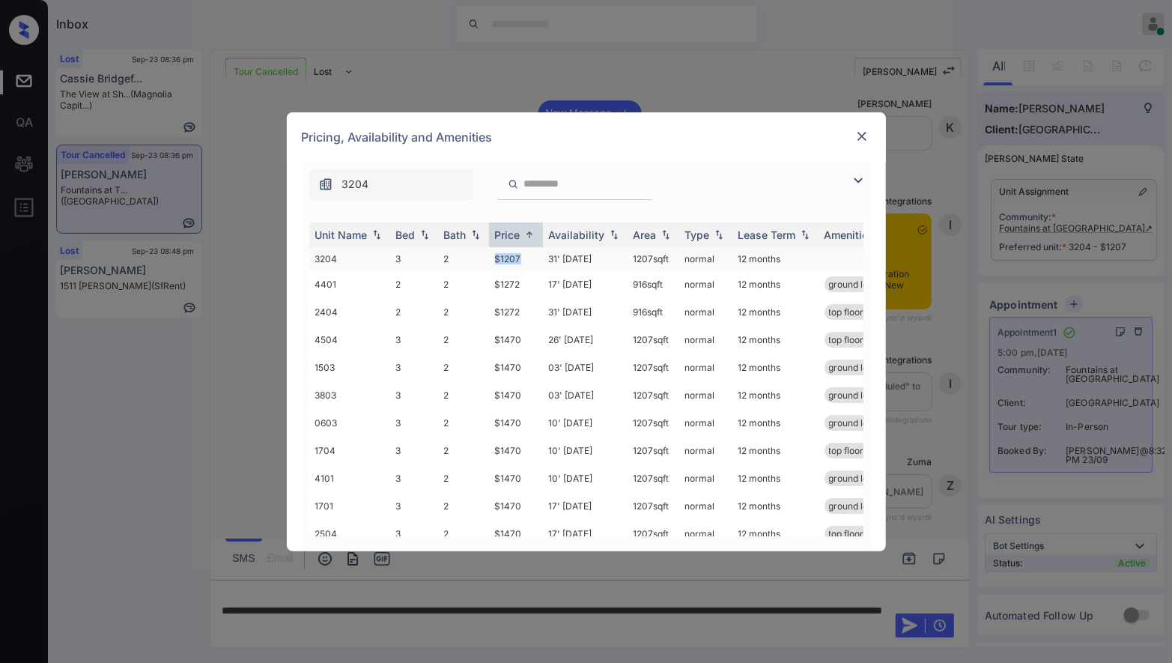
click at [513, 261] on td "$1207" at bounding box center [516, 258] width 54 height 23
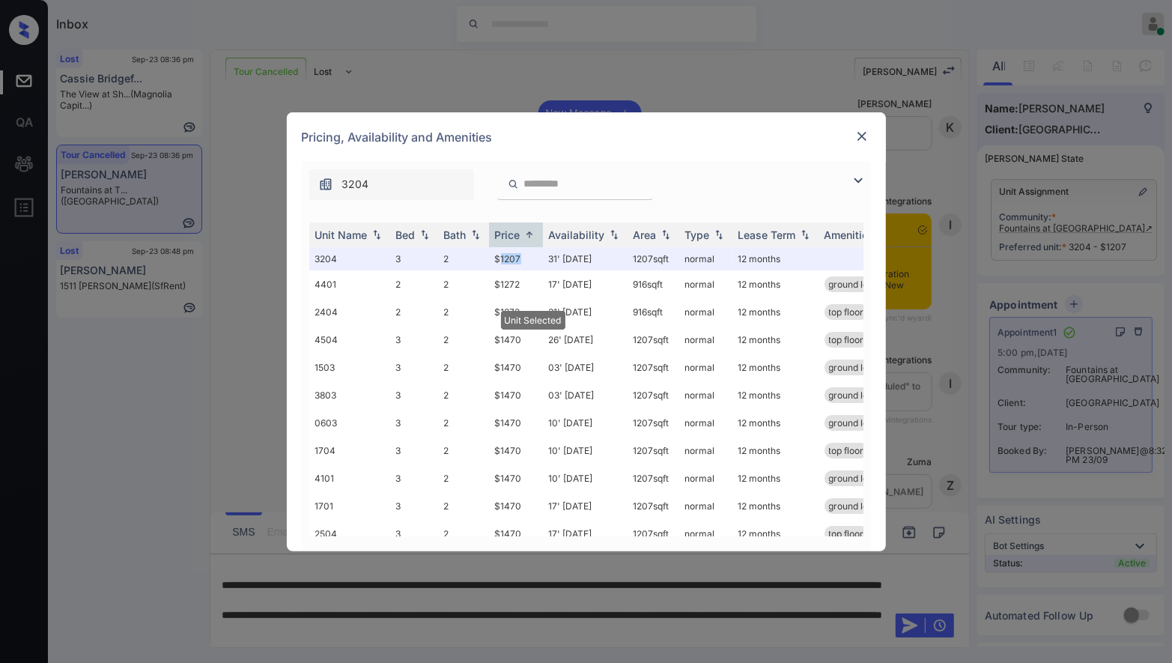
click at [860, 132] on img at bounding box center [861, 136] width 15 height 15
